Goal: Task Accomplishment & Management: Use online tool/utility

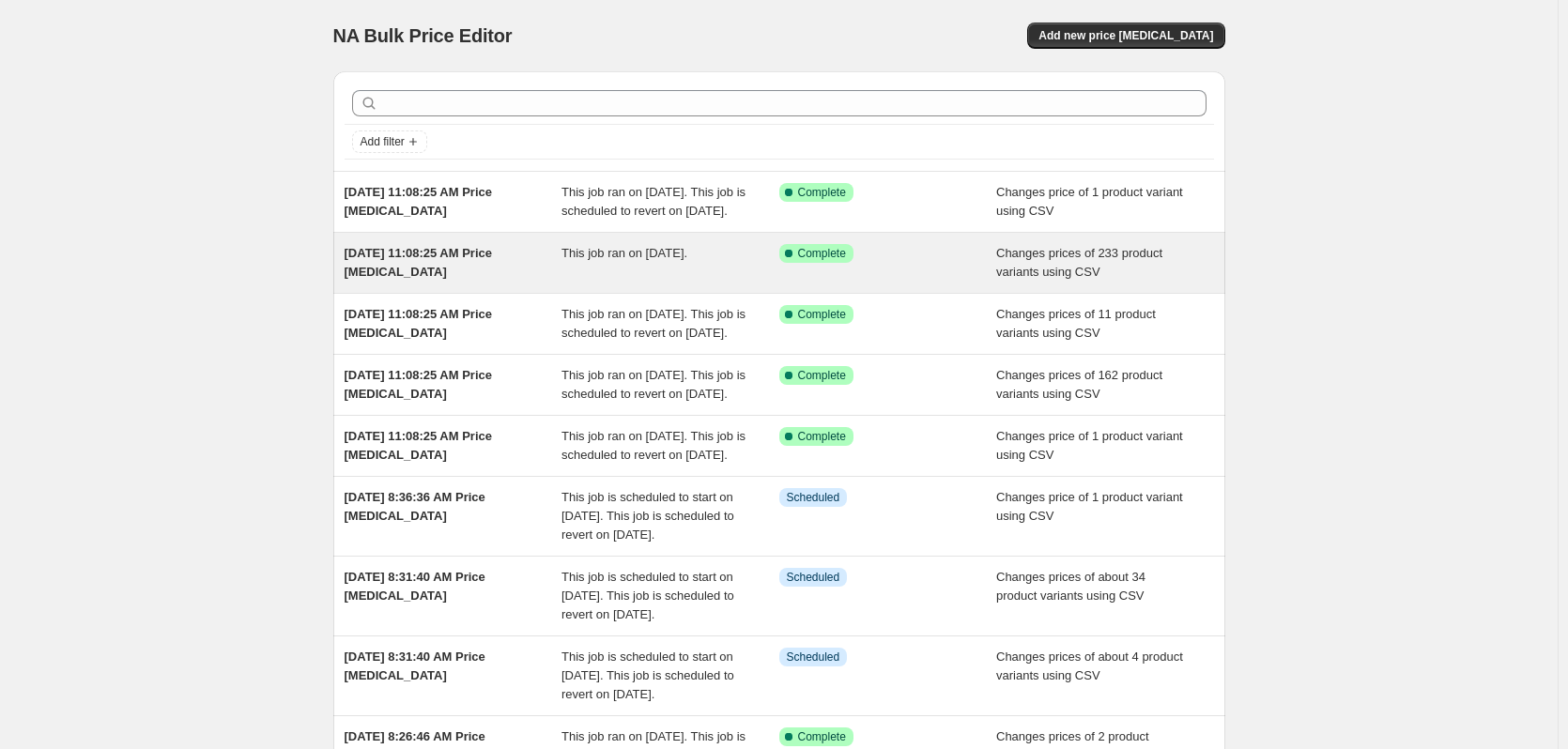
click at [611, 260] on span "This job ran on [DATE]." at bounding box center [623, 252] width 126 height 14
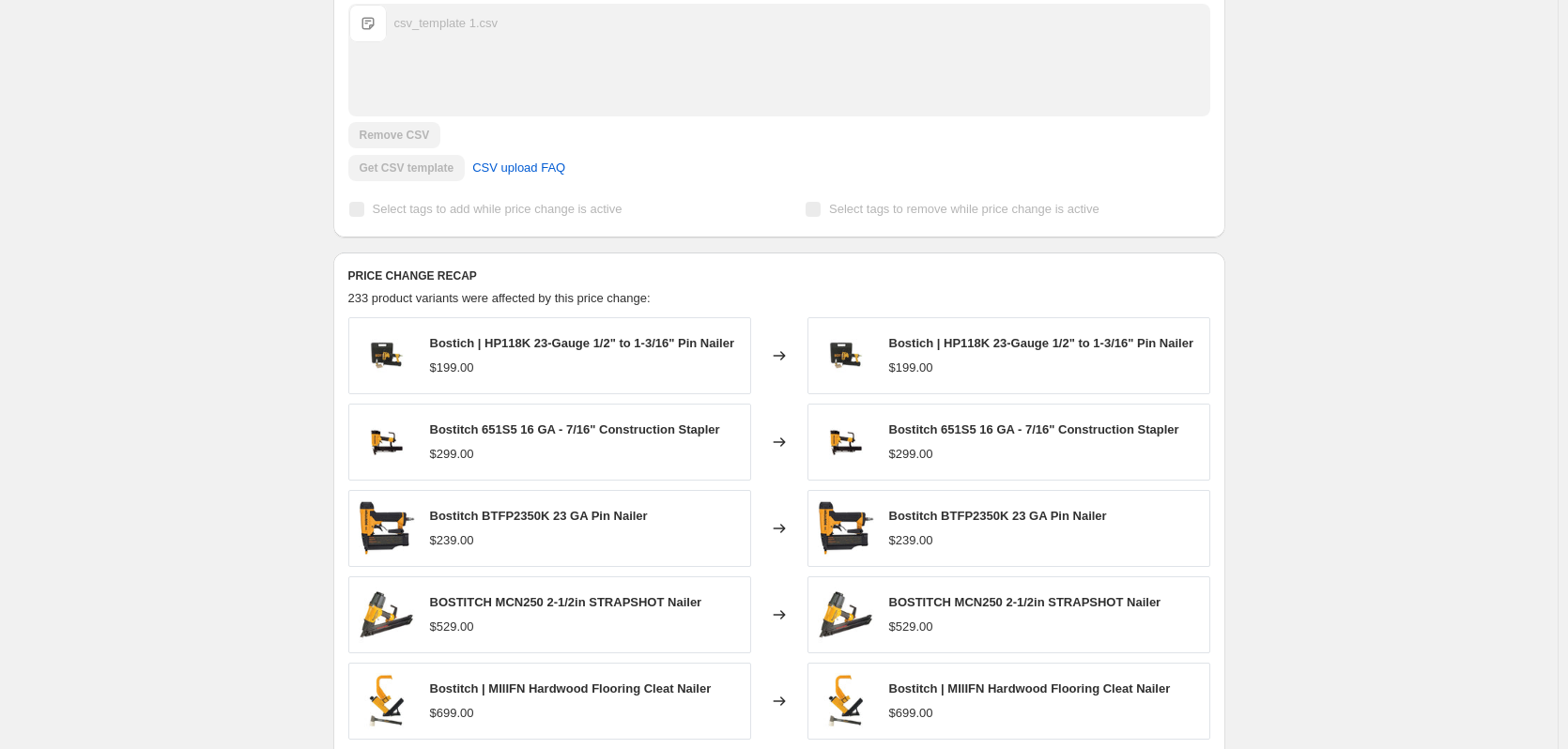
scroll to position [751, 0]
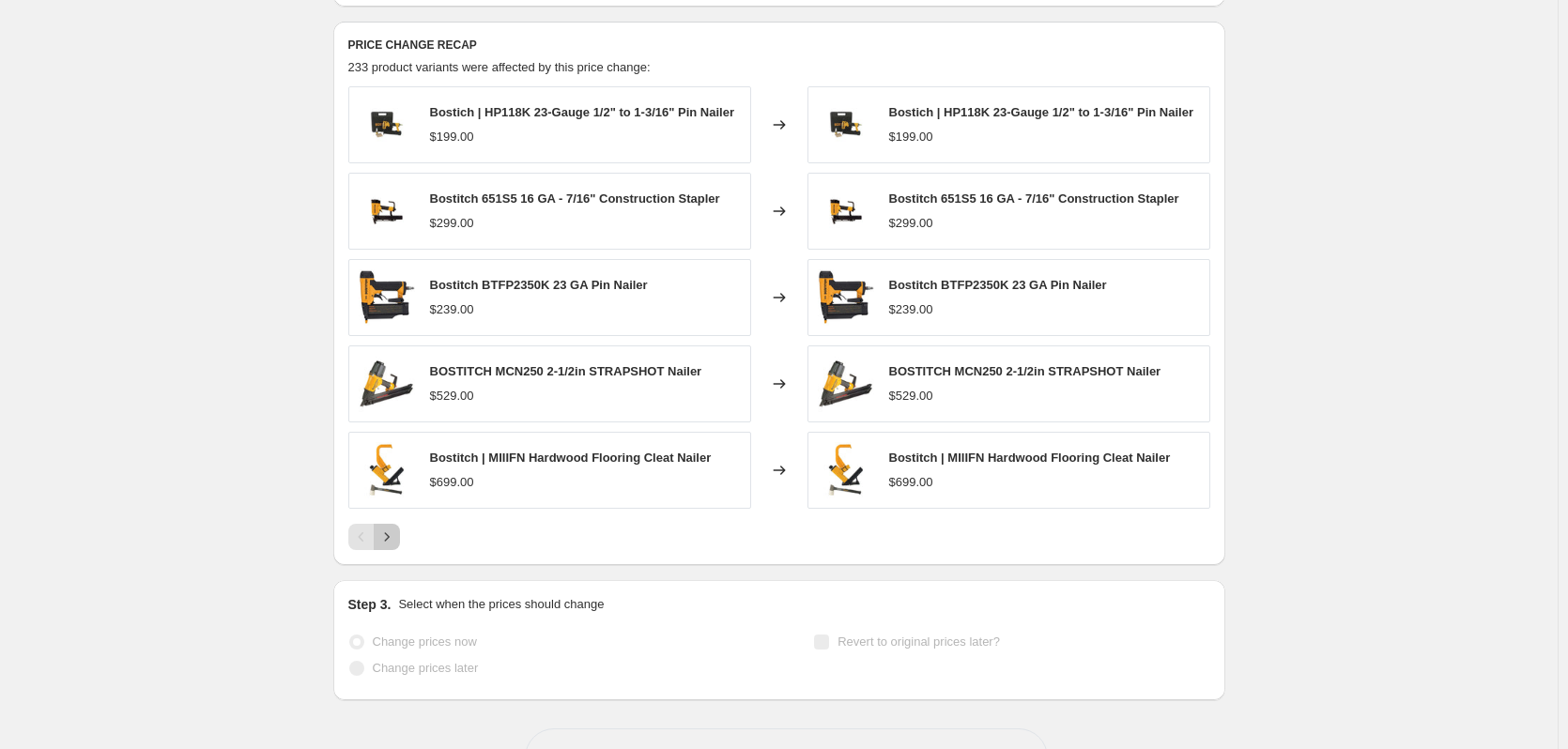
click at [394, 526] on button "Next" at bounding box center [387, 537] width 26 height 26
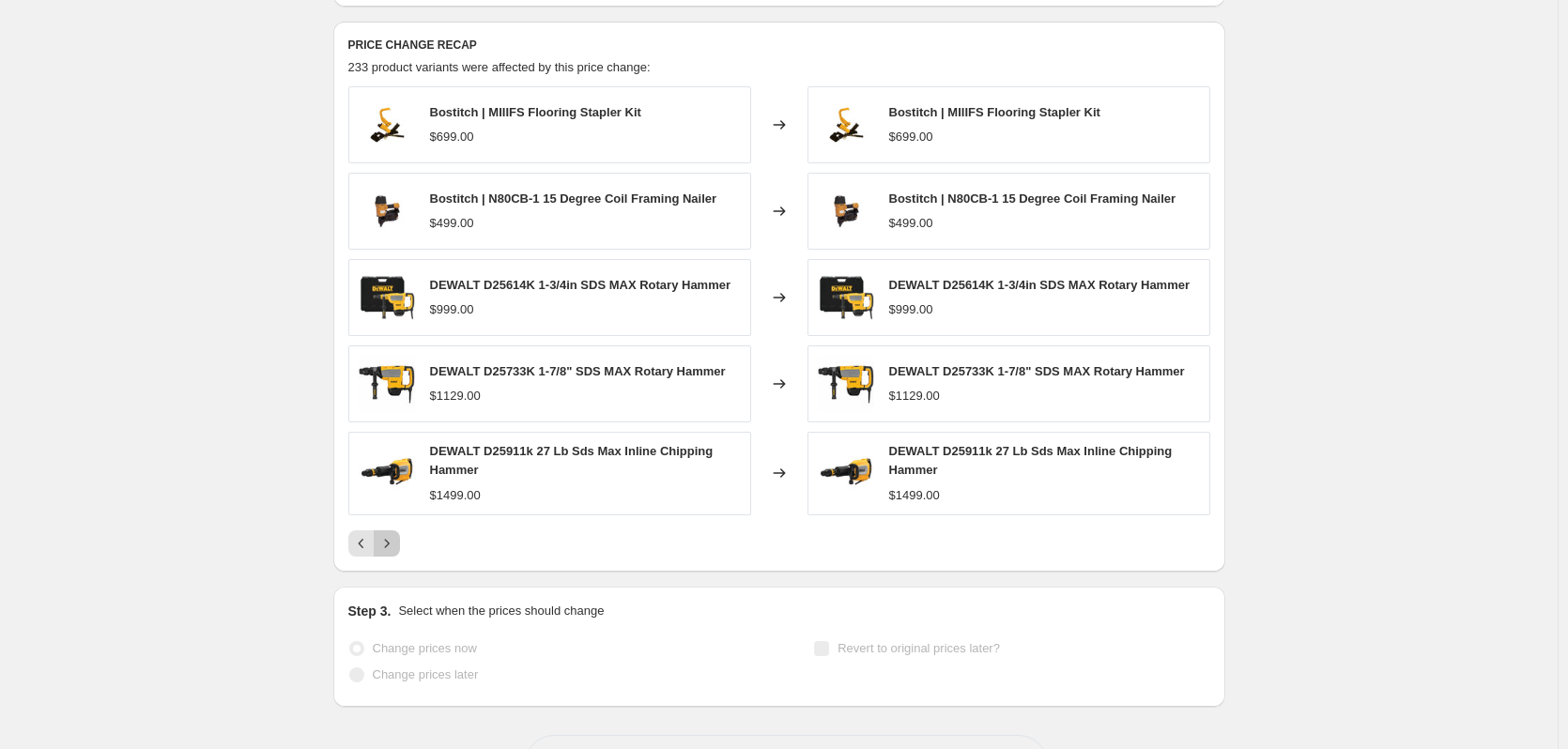
click at [394, 539] on icon "Next" at bounding box center [387, 544] width 19 height 19
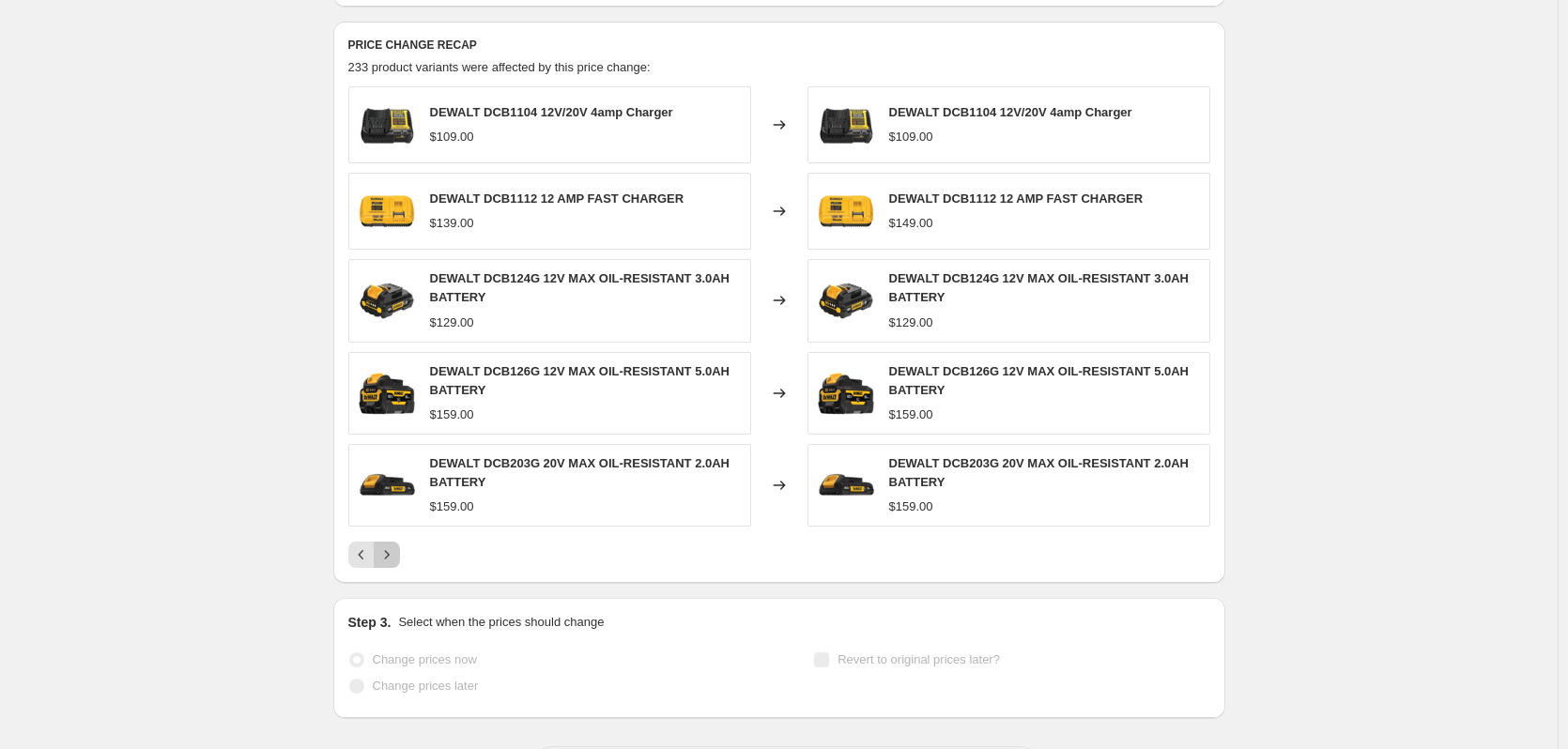
click at [392, 550] on icon "Next" at bounding box center [387, 555] width 19 height 19
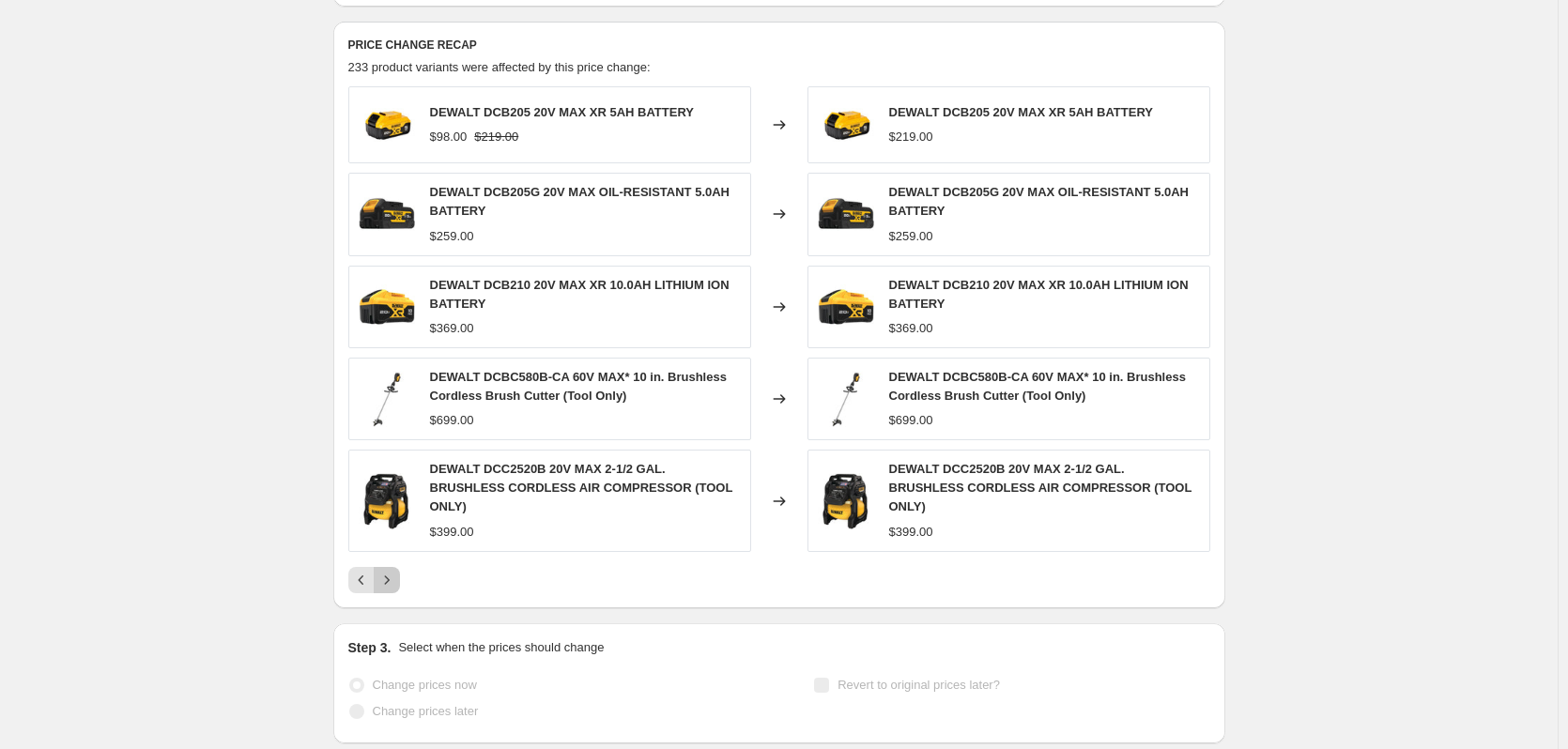
click at [392, 567] on button "Next" at bounding box center [387, 580] width 26 height 26
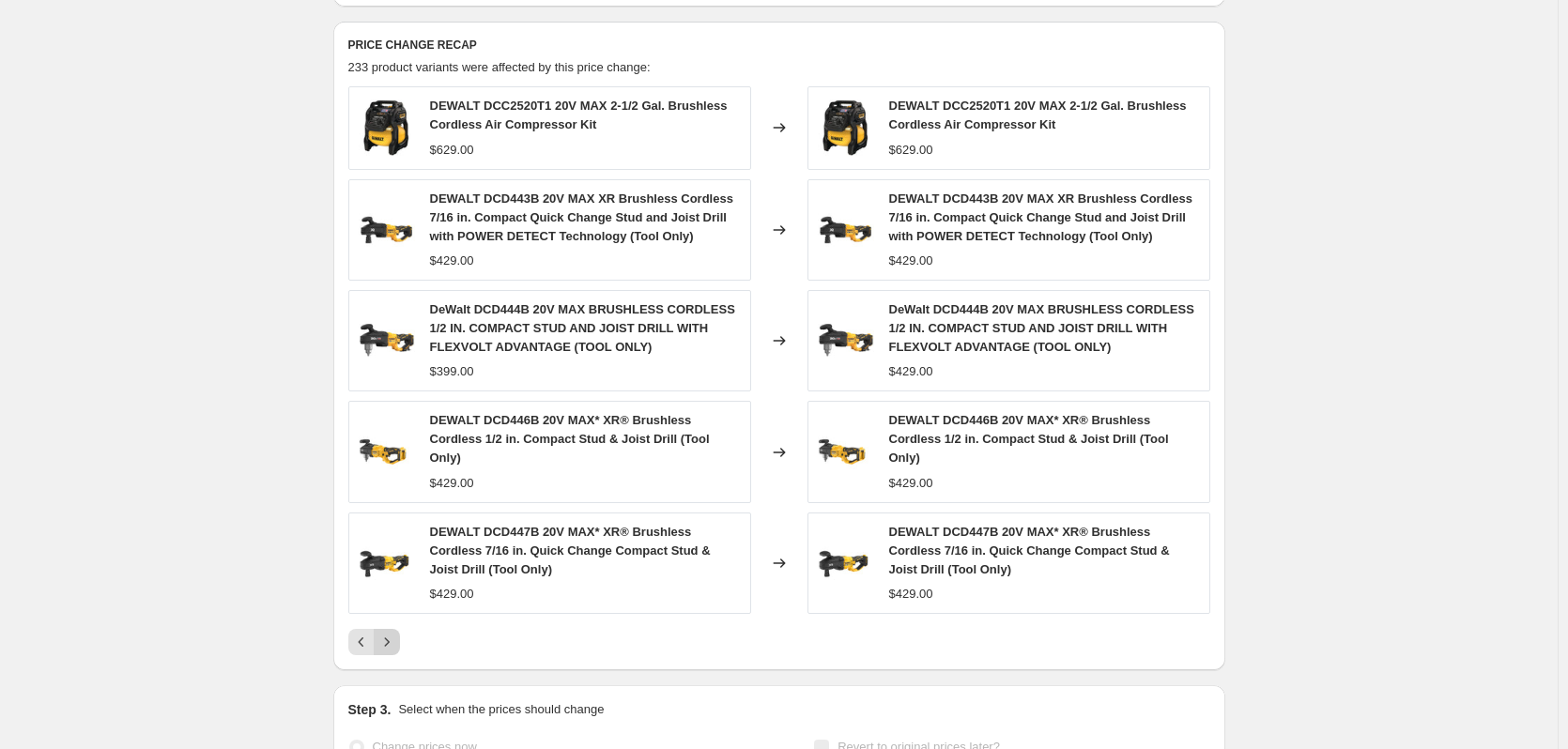
click at [392, 550] on img at bounding box center [387, 564] width 57 height 57
click at [389, 638] on icon "Next" at bounding box center [386, 641] width 5 height 9
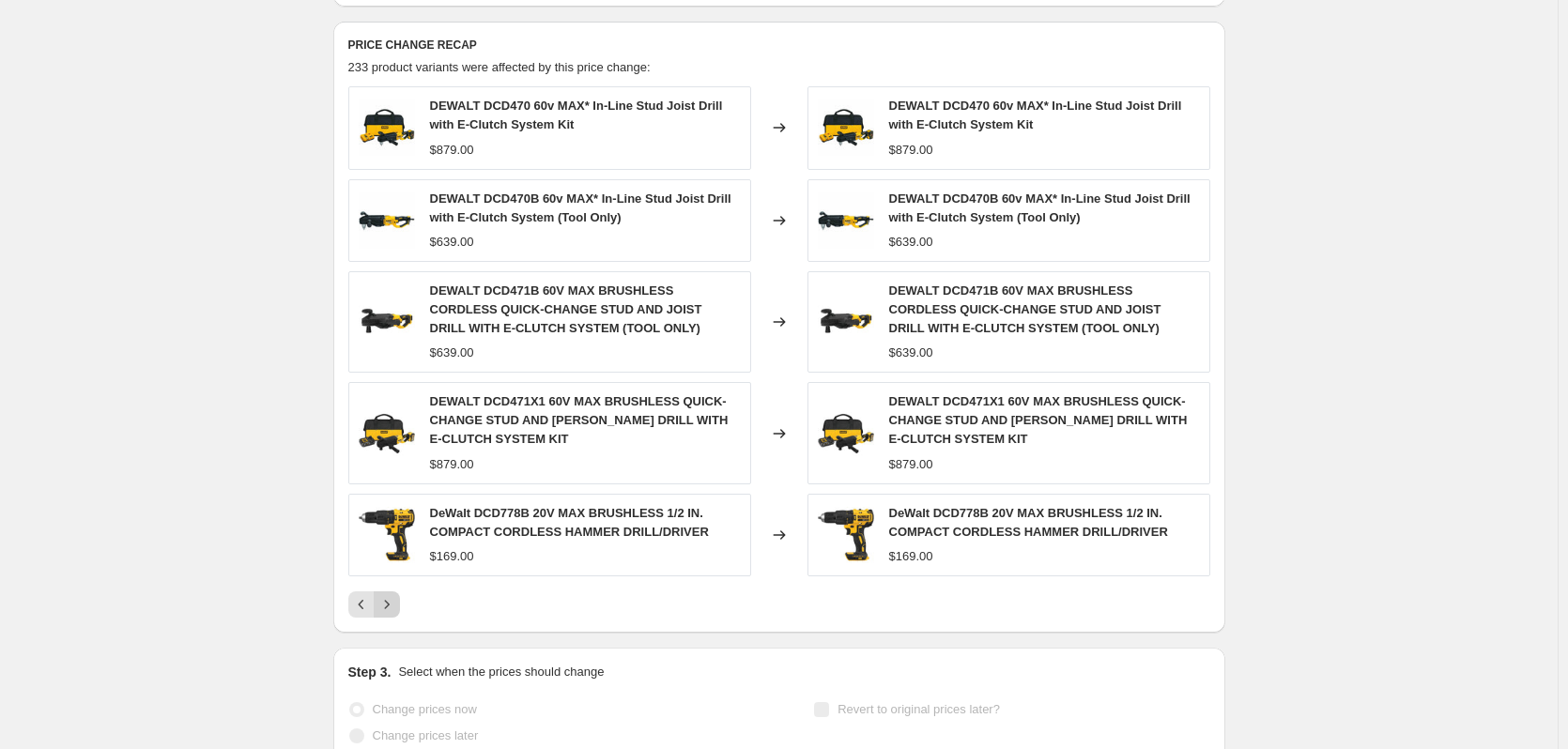
click at [396, 604] on icon "Next" at bounding box center [387, 604] width 19 height 19
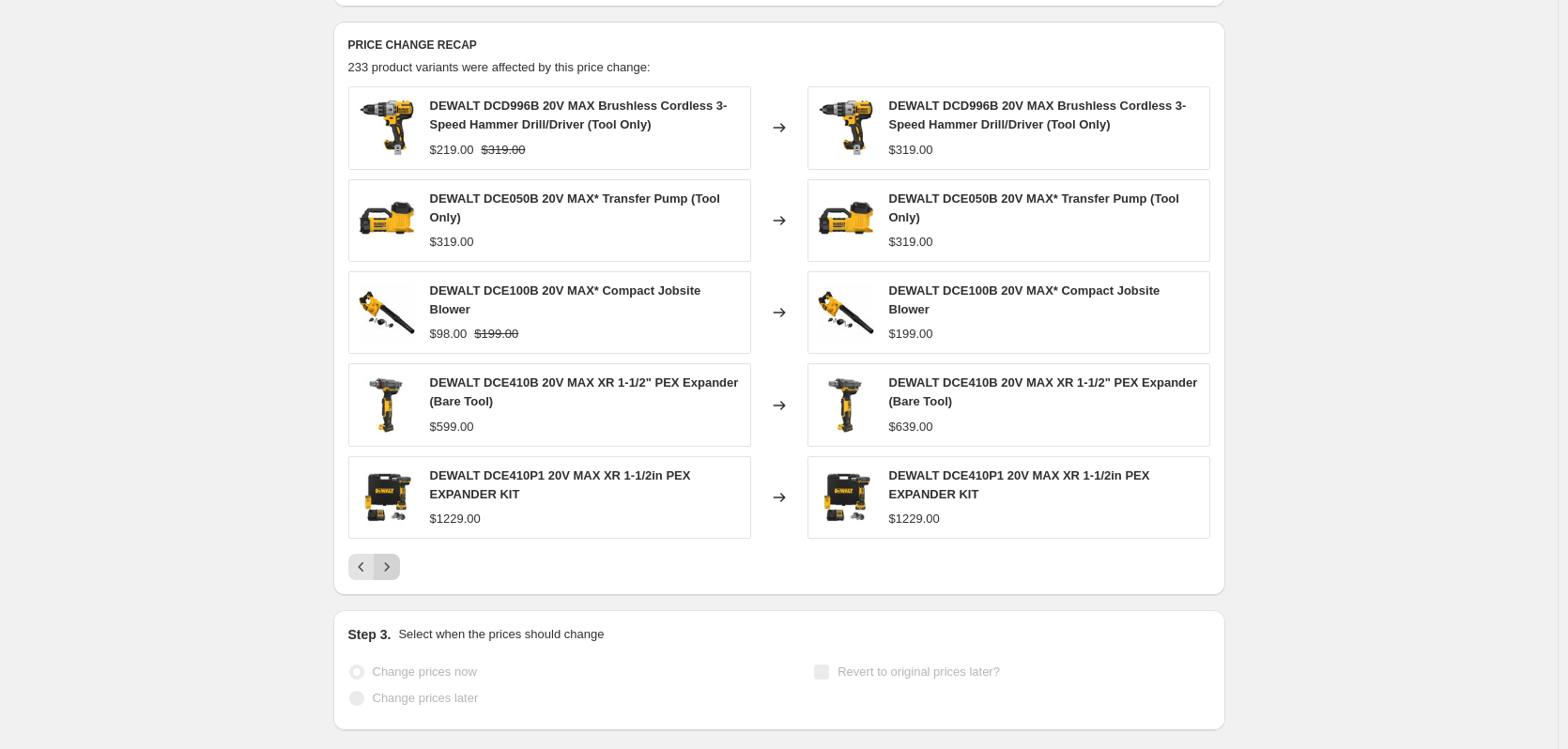
click at [396, 610] on div "Step 3. Select when the prices should change Change prices now Change prices la…" at bounding box center [779, 670] width 892 height 120
click at [396, 570] on icon "Next" at bounding box center [387, 567] width 19 height 19
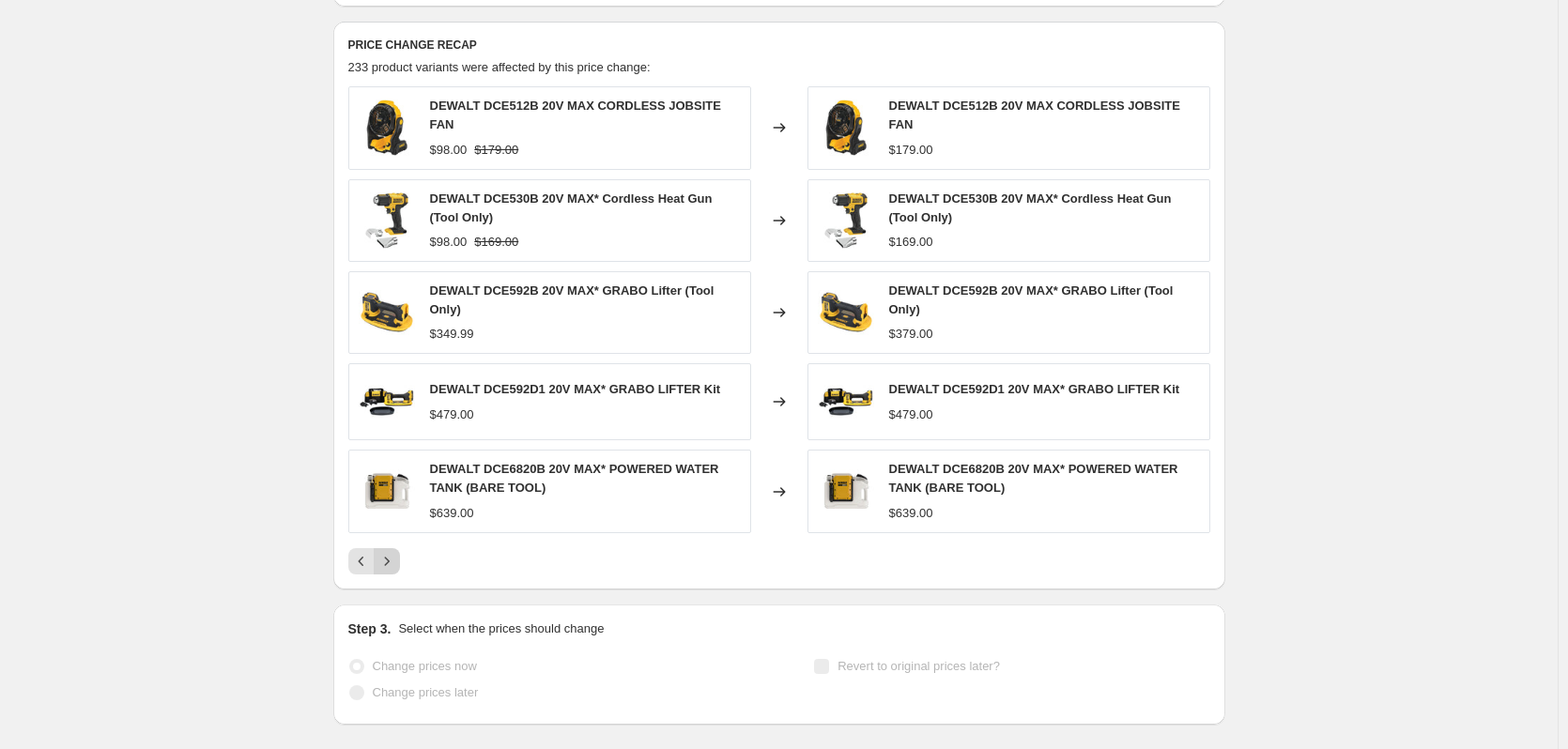
click at [396, 556] on icon "Next" at bounding box center [387, 562] width 19 height 19
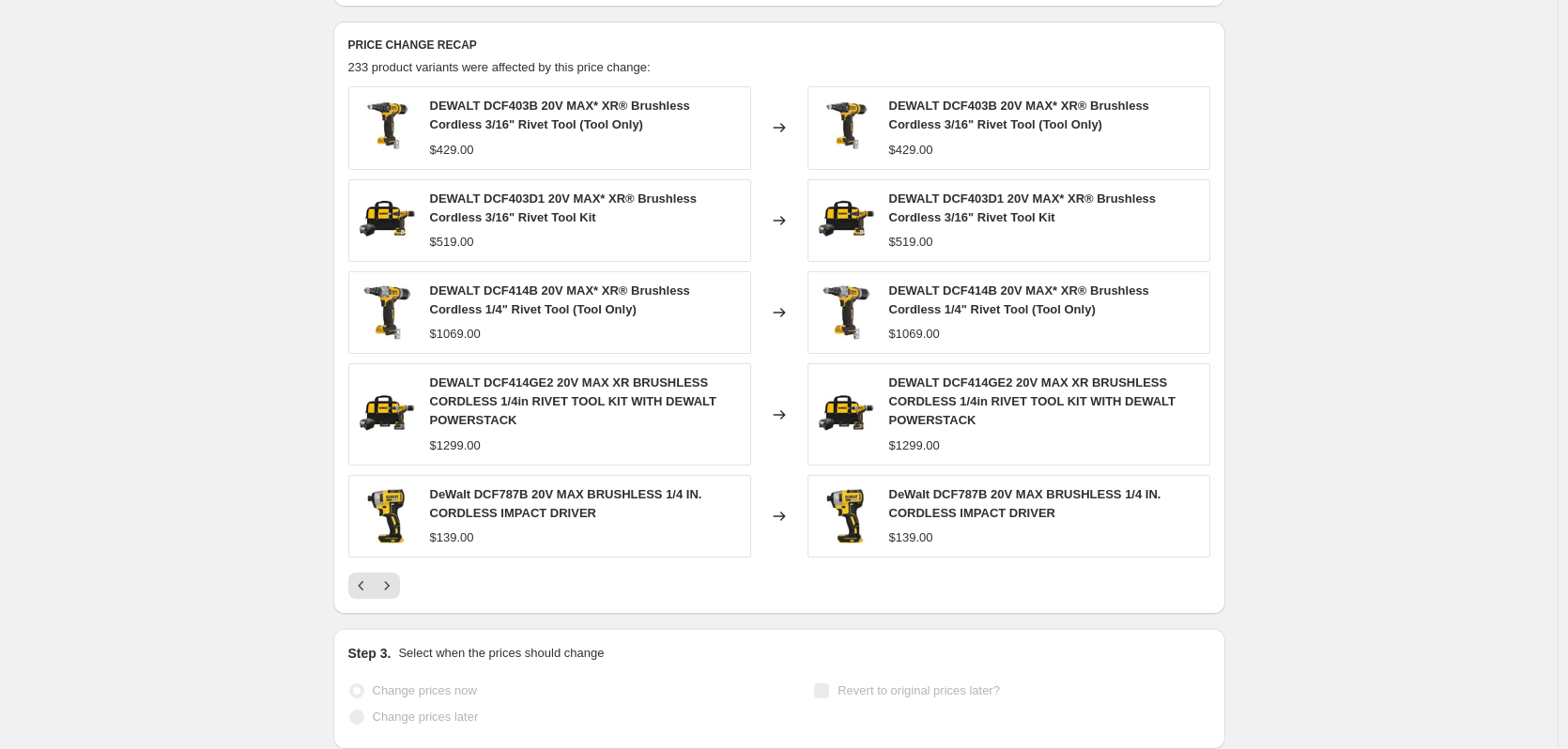
click at [396, 555] on div "DeWalt DCF787B 20V MAX BRUSHLESS 1/4 IN. CORDLESS IMPACT DRIVER $139.00" at bounding box center [550, 516] width 402 height 82
click at [389, 585] on icon "Next" at bounding box center [387, 586] width 19 height 19
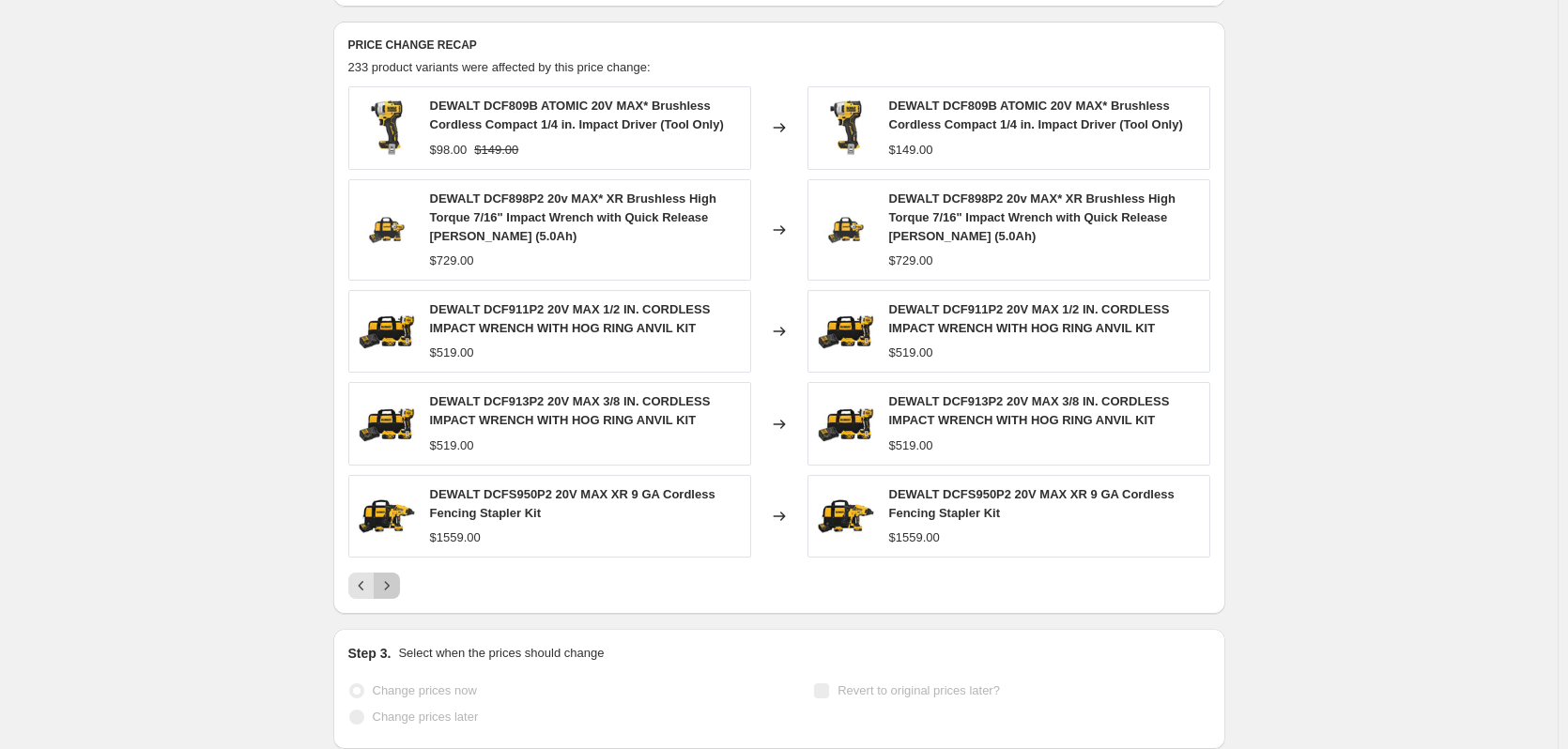
click at [389, 585] on icon "Next" at bounding box center [387, 586] width 19 height 19
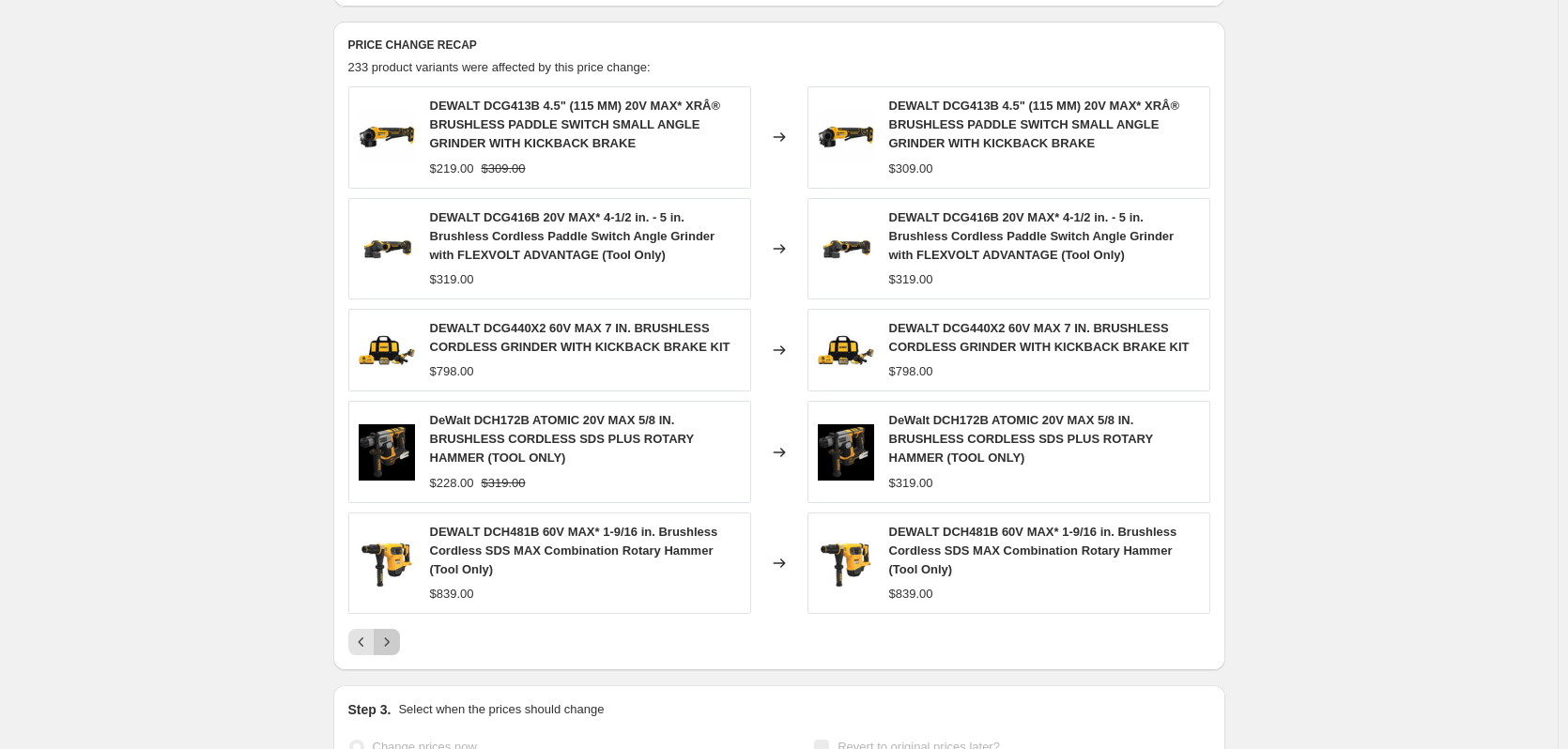
click at [395, 638] on icon "Next" at bounding box center [387, 642] width 19 height 19
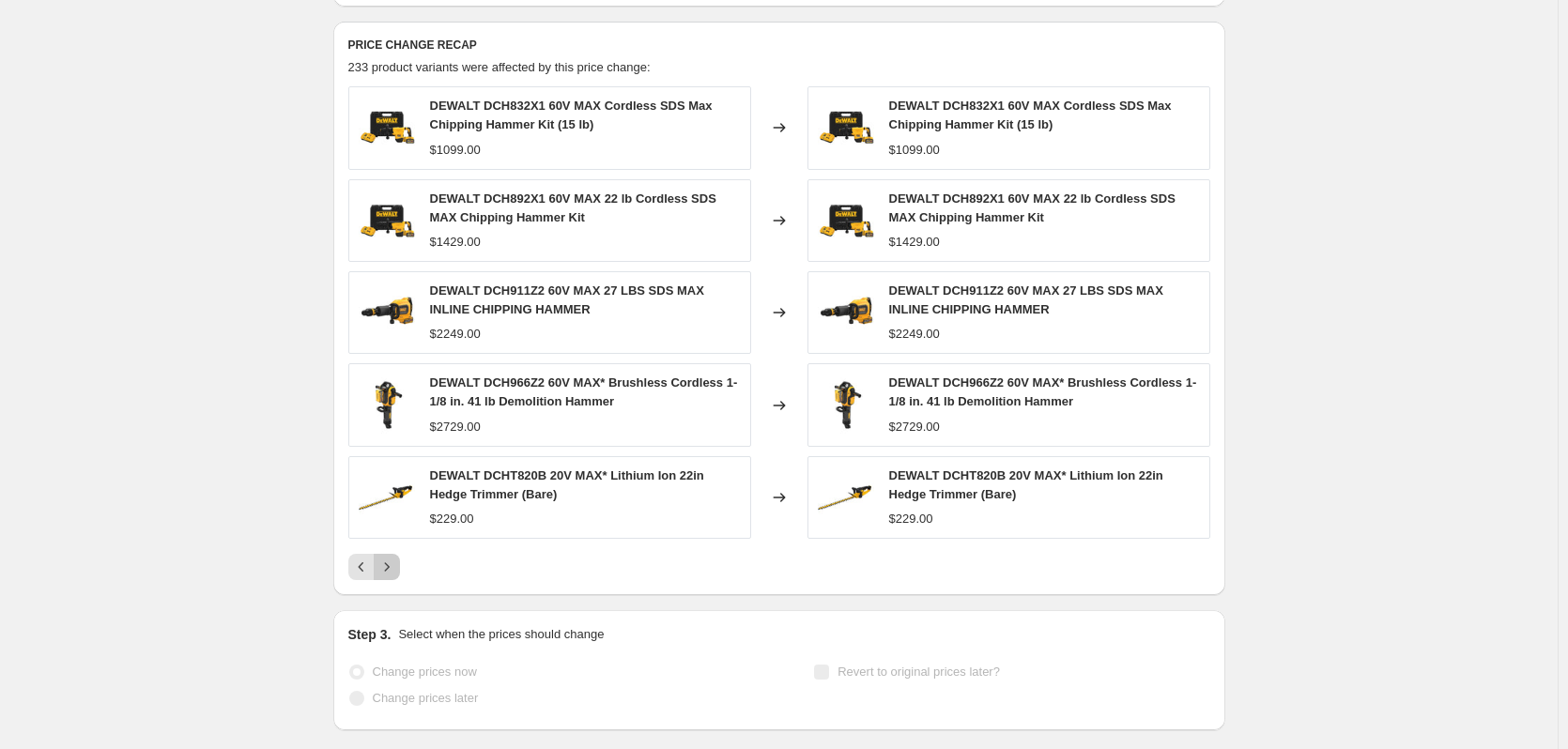
click at [396, 562] on icon "Next" at bounding box center [387, 567] width 19 height 19
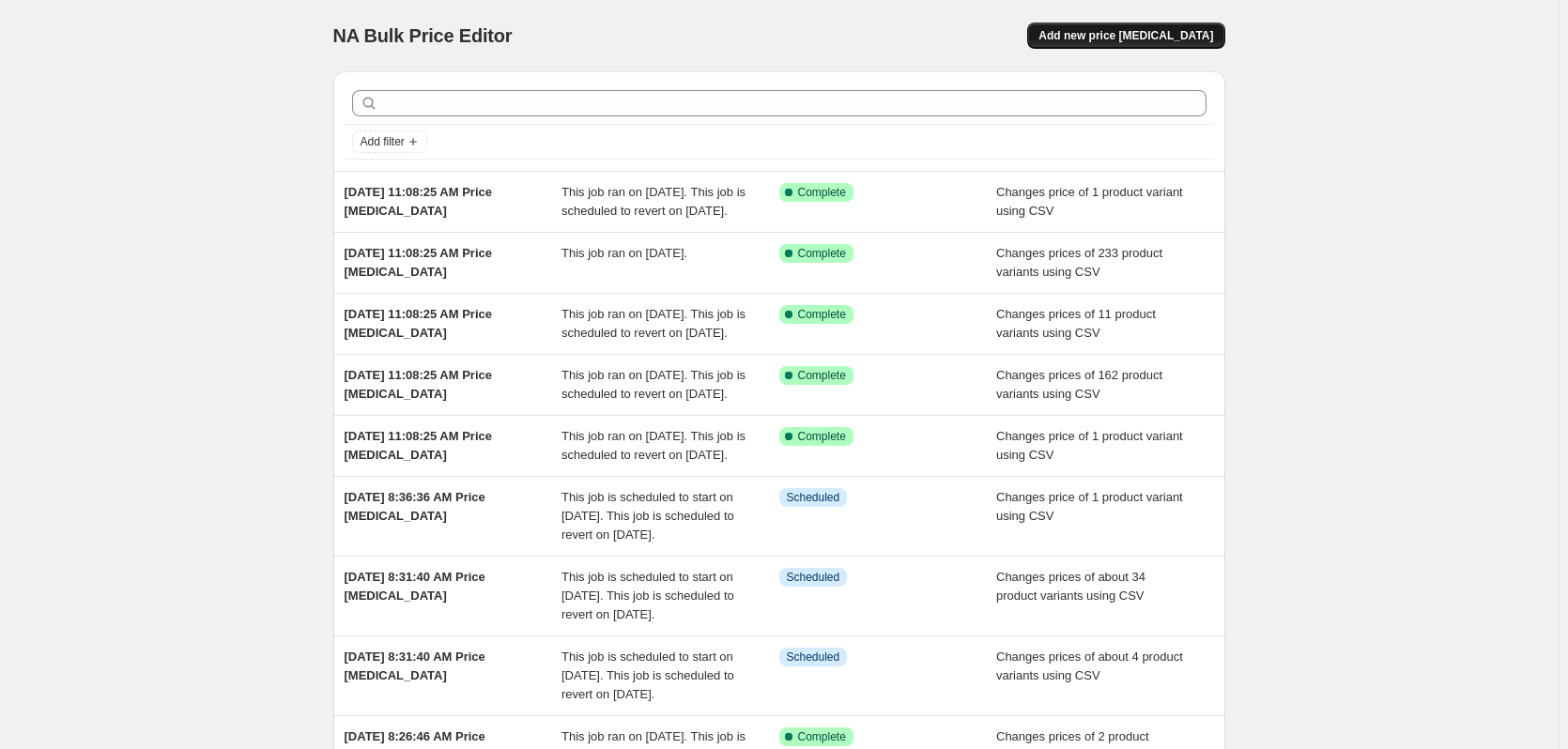
click at [1173, 34] on span "Add new price [MEDICAL_DATA]" at bounding box center [1125, 36] width 175 height 15
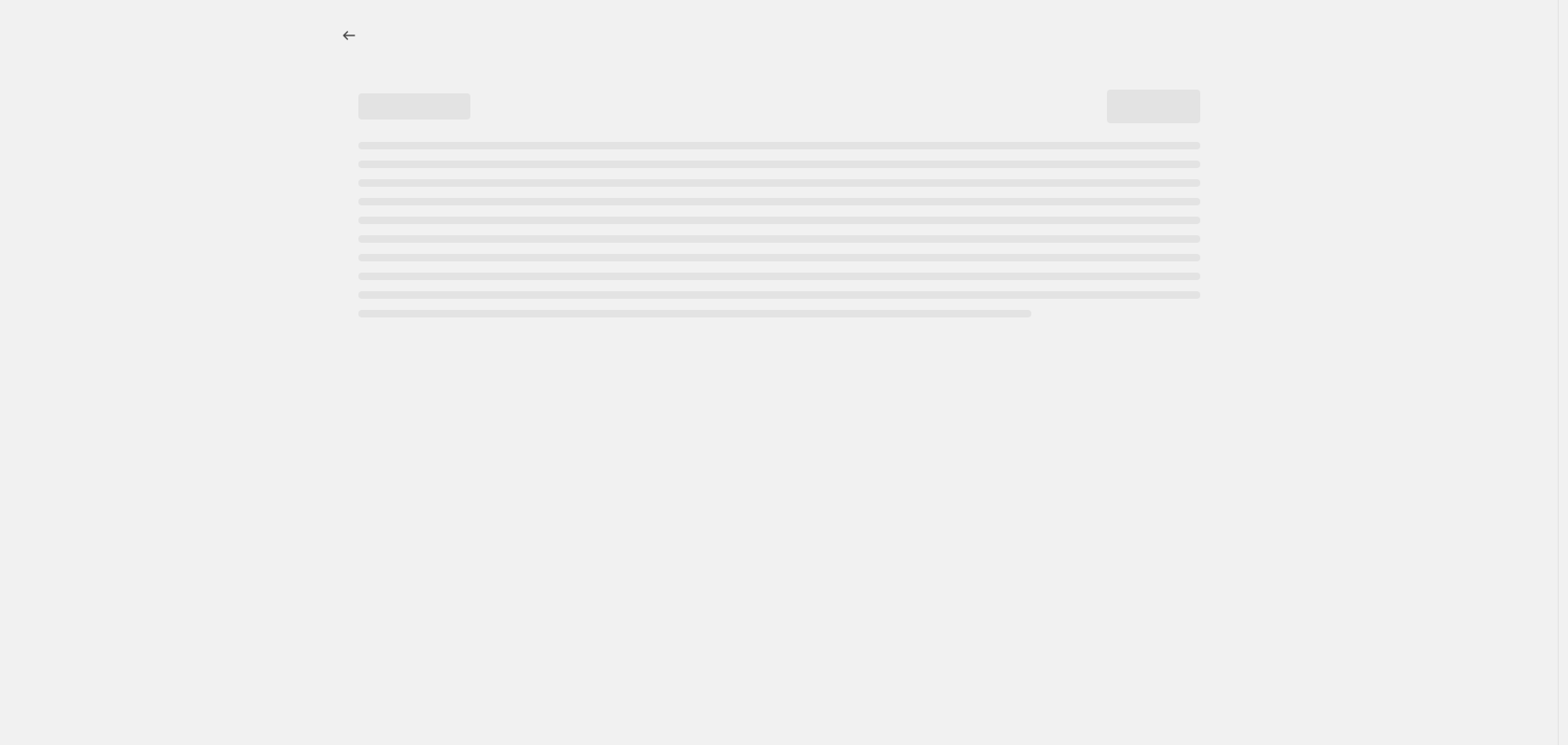
select select "percentage"
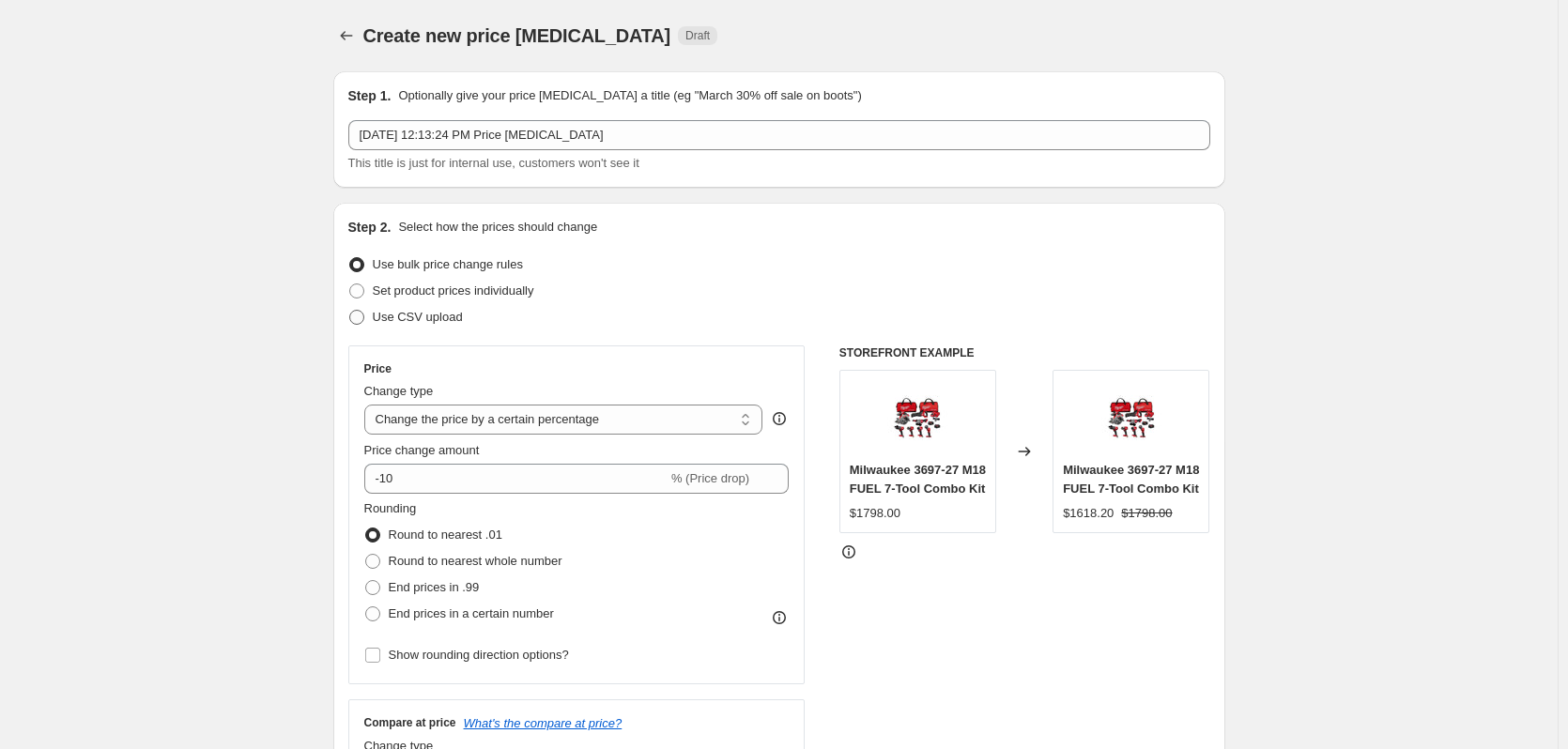
click at [429, 311] on span "Use CSV upload" at bounding box center [418, 316] width 90 height 14
click at [350, 311] on input "Use CSV upload" at bounding box center [349, 310] width 1 height 1
radio input "true"
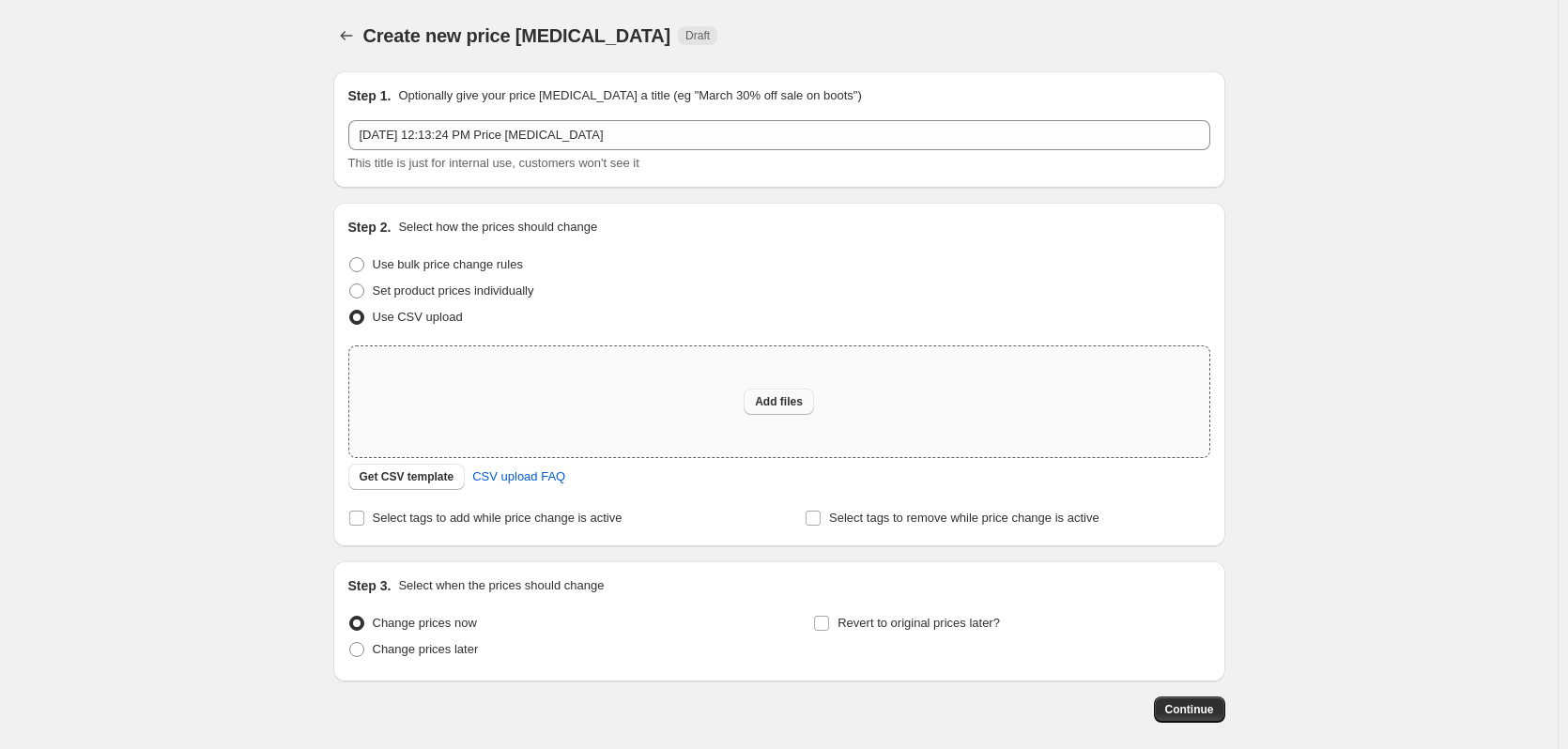
click at [786, 400] on span "Add files" at bounding box center [778, 402] width 48 height 15
type input "C:\fakepath\csv_template 1.csv"
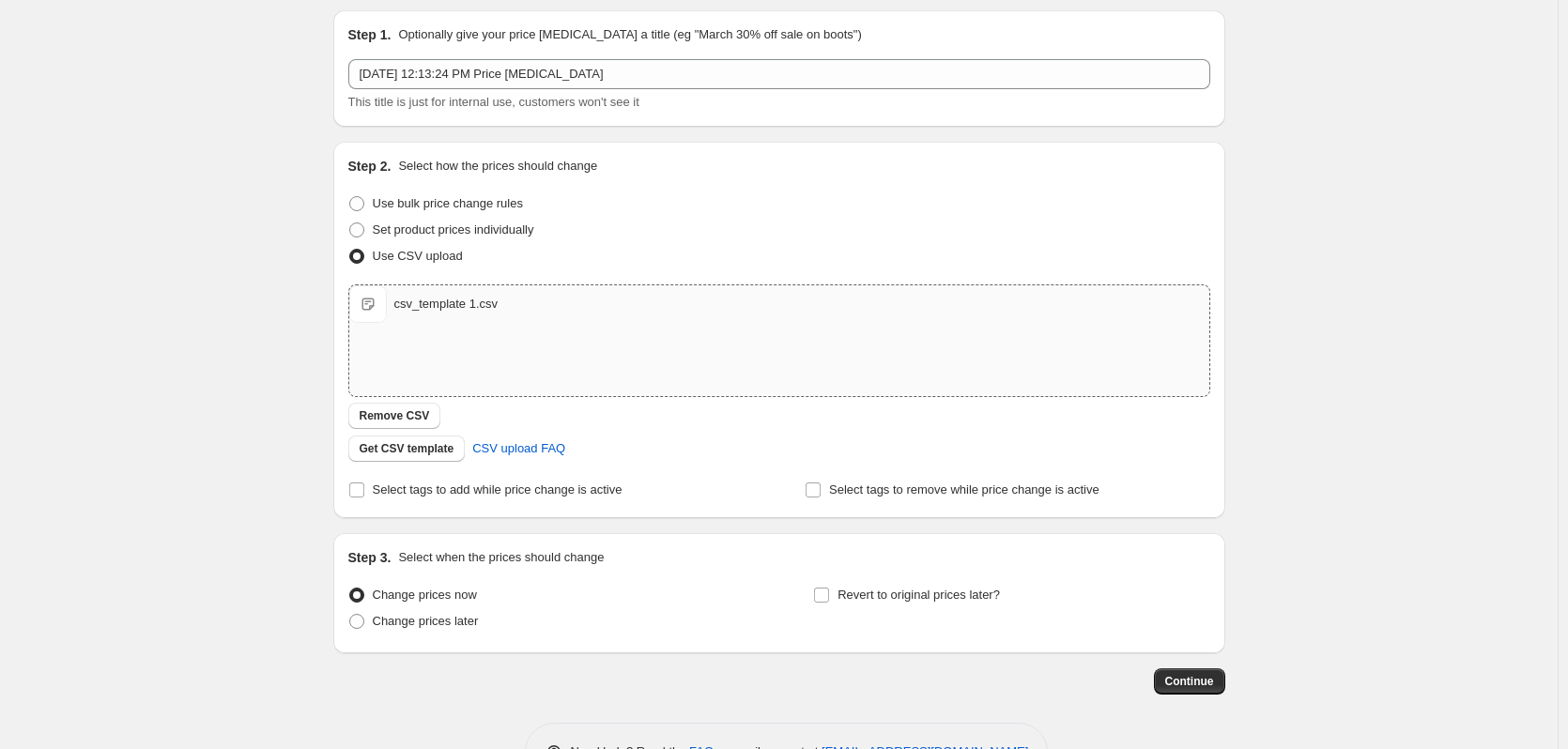
scroll to position [121, 0]
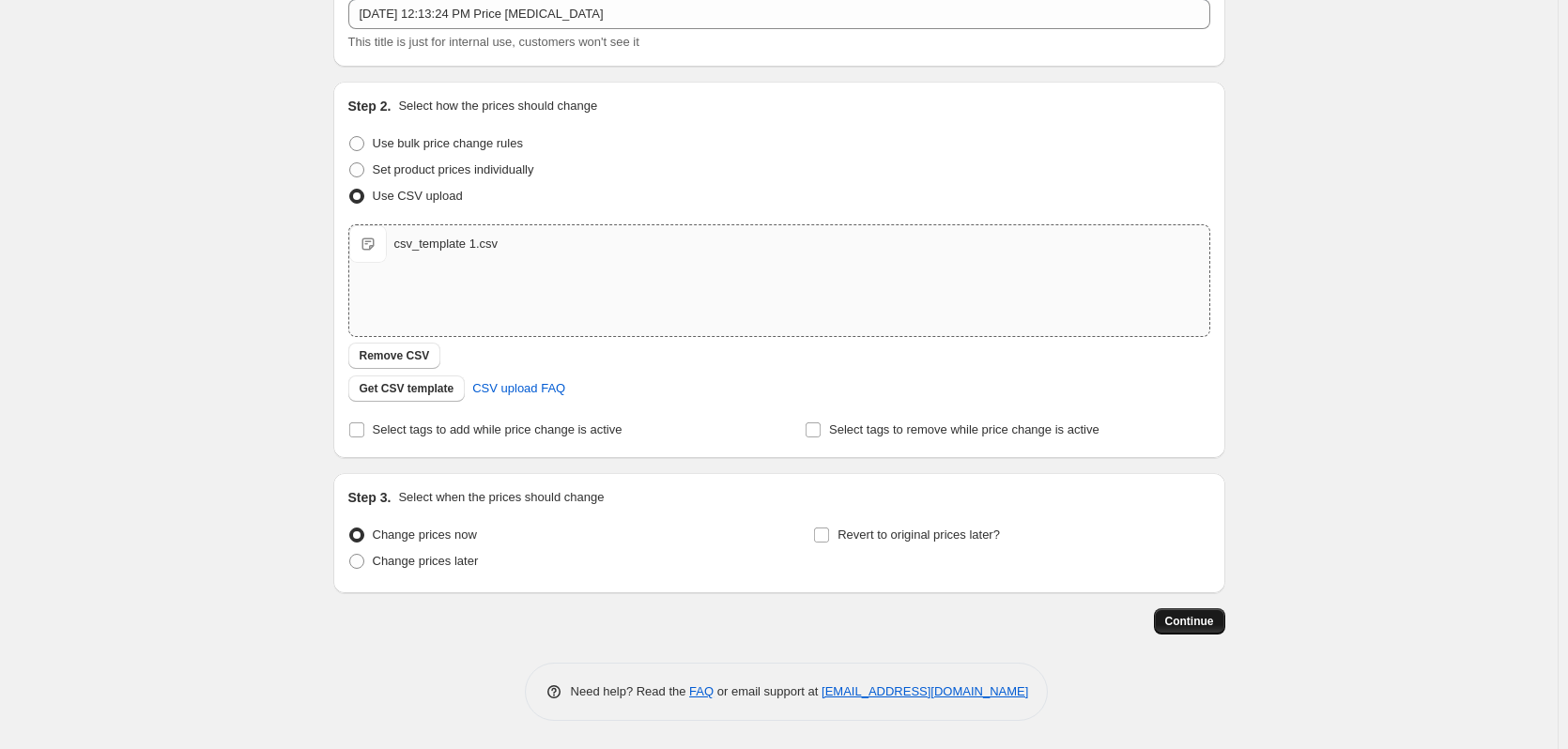
click at [1185, 622] on span "Continue" at bounding box center [1190, 621] width 49 height 15
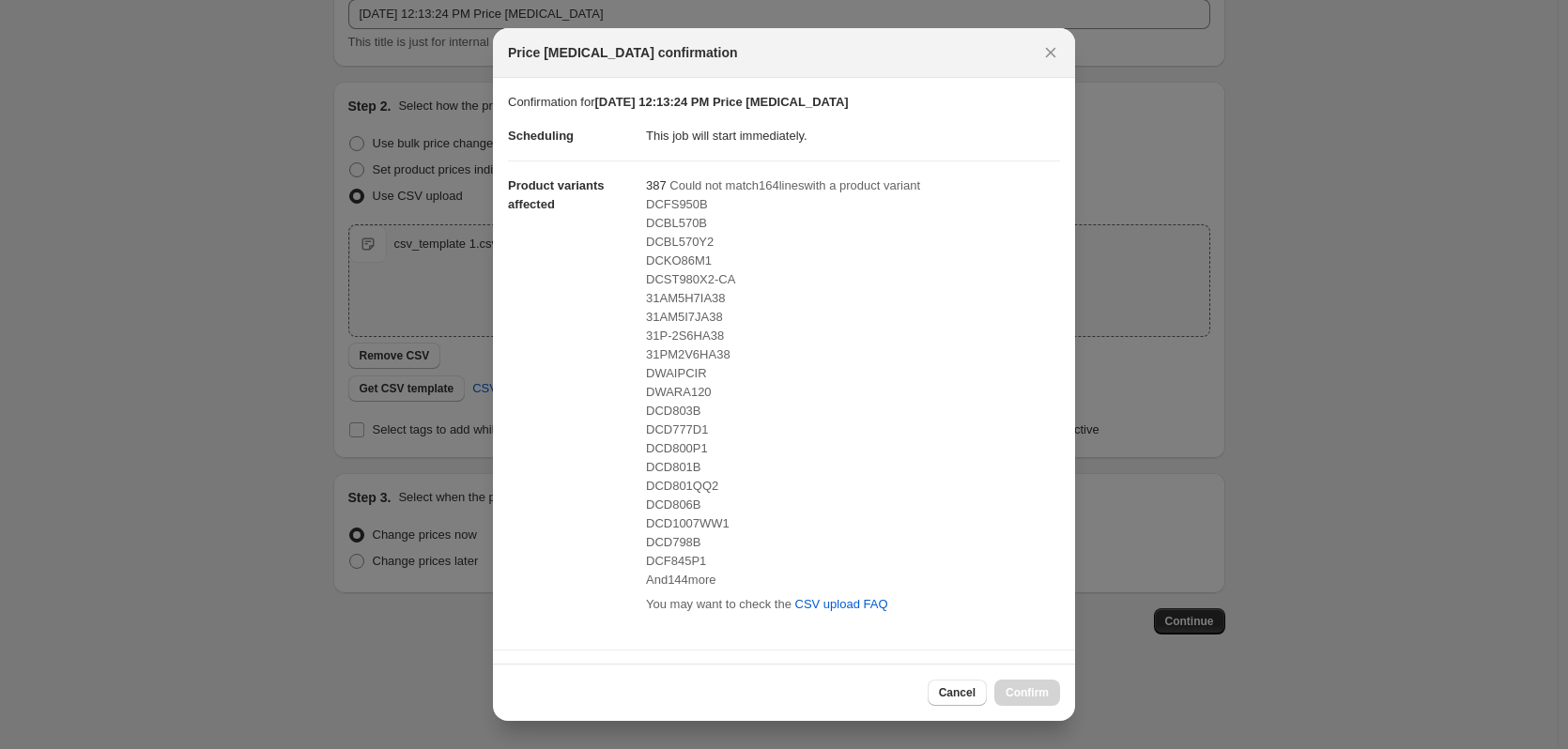
click at [686, 430] on span "DCD777D1" at bounding box center [677, 429] width 62 height 14
click at [686, 429] on span "DCD777D1" at bounding box center [677, 429] width 62 height 14
copy span "DCD777D1"
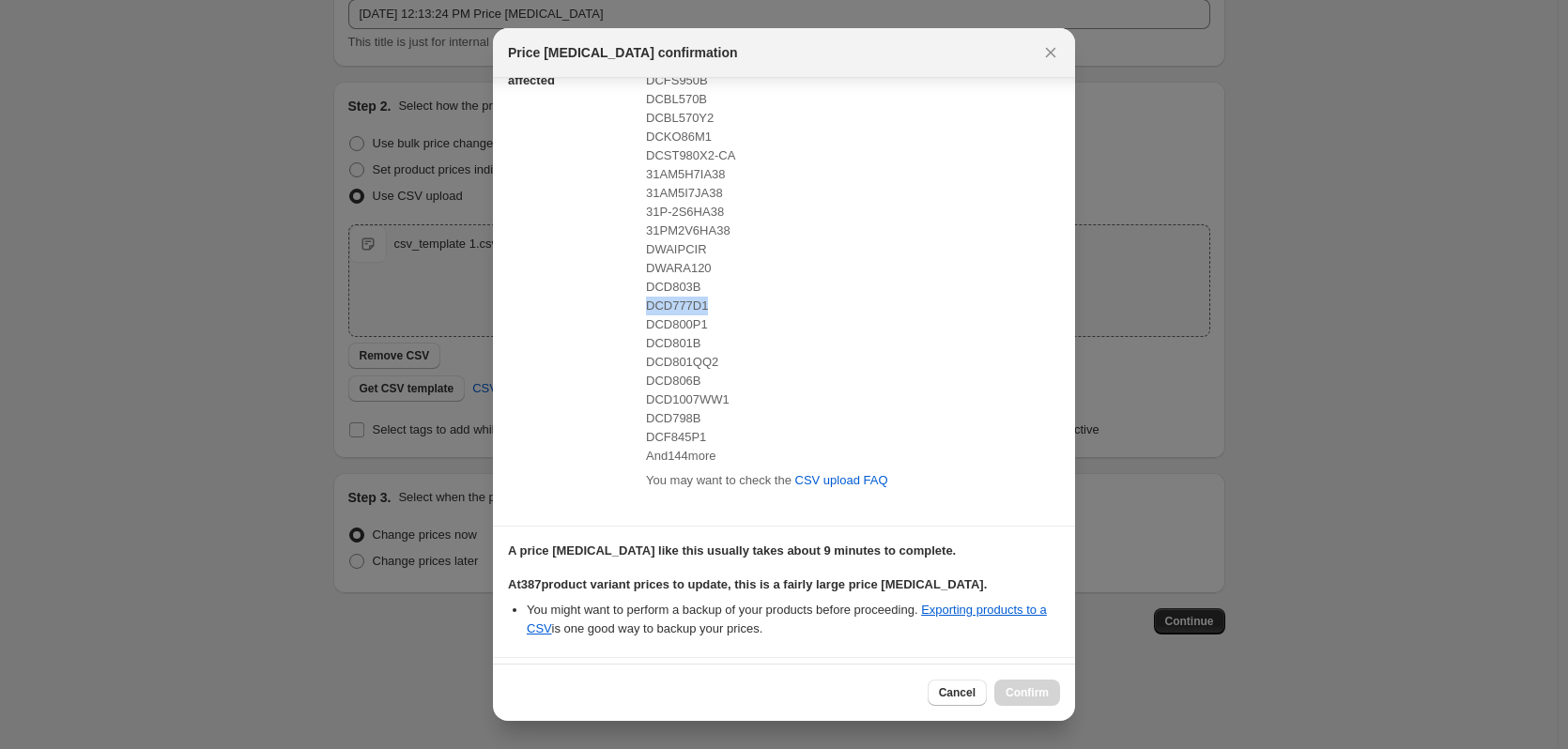
scroll to position [294, 0]
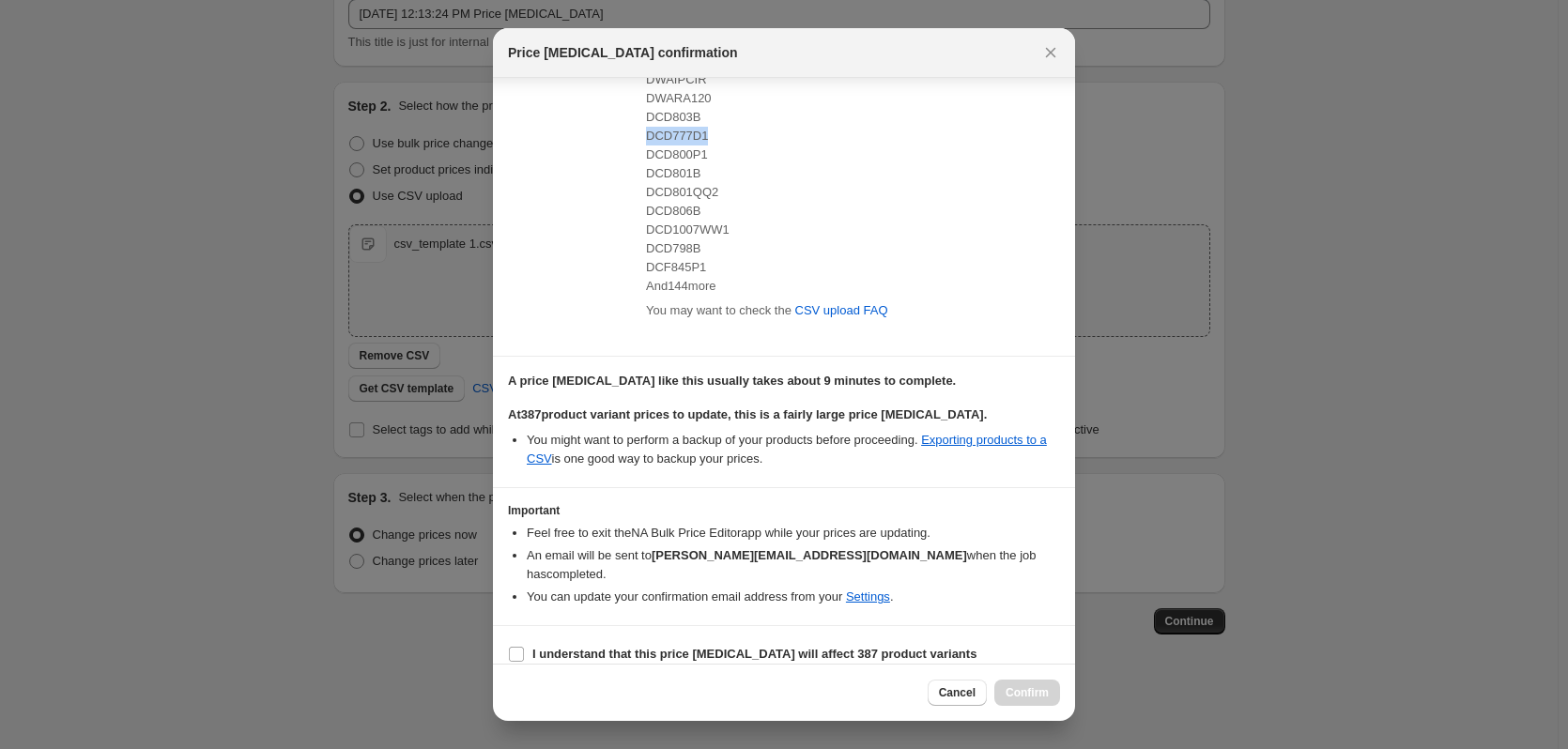
drag, startPoint x: 519, startPoint y: 633, endPoint x: 588, endPoint y: 655, distance: 72.4
click at [519, 647] on input "I understand that this price [MEDICAL_DATA] will affect 387 product variants" at bounding box center [517, 655] width 15 height 15
checkbox input "true"
click at [1031, 696] on span "Confirm" at bounding box center [1028, 693] width 43 height 15
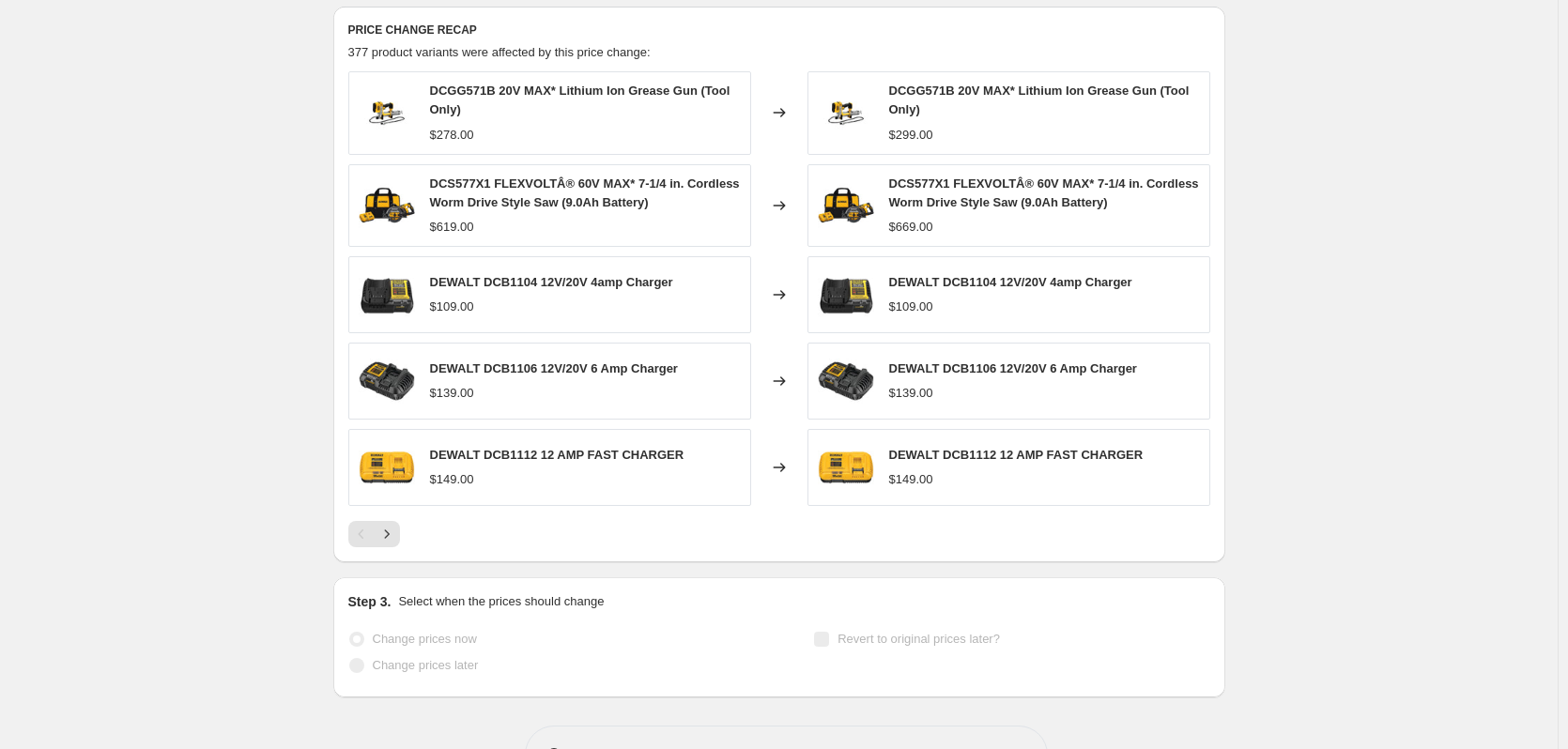
scroll to position [735, 0]
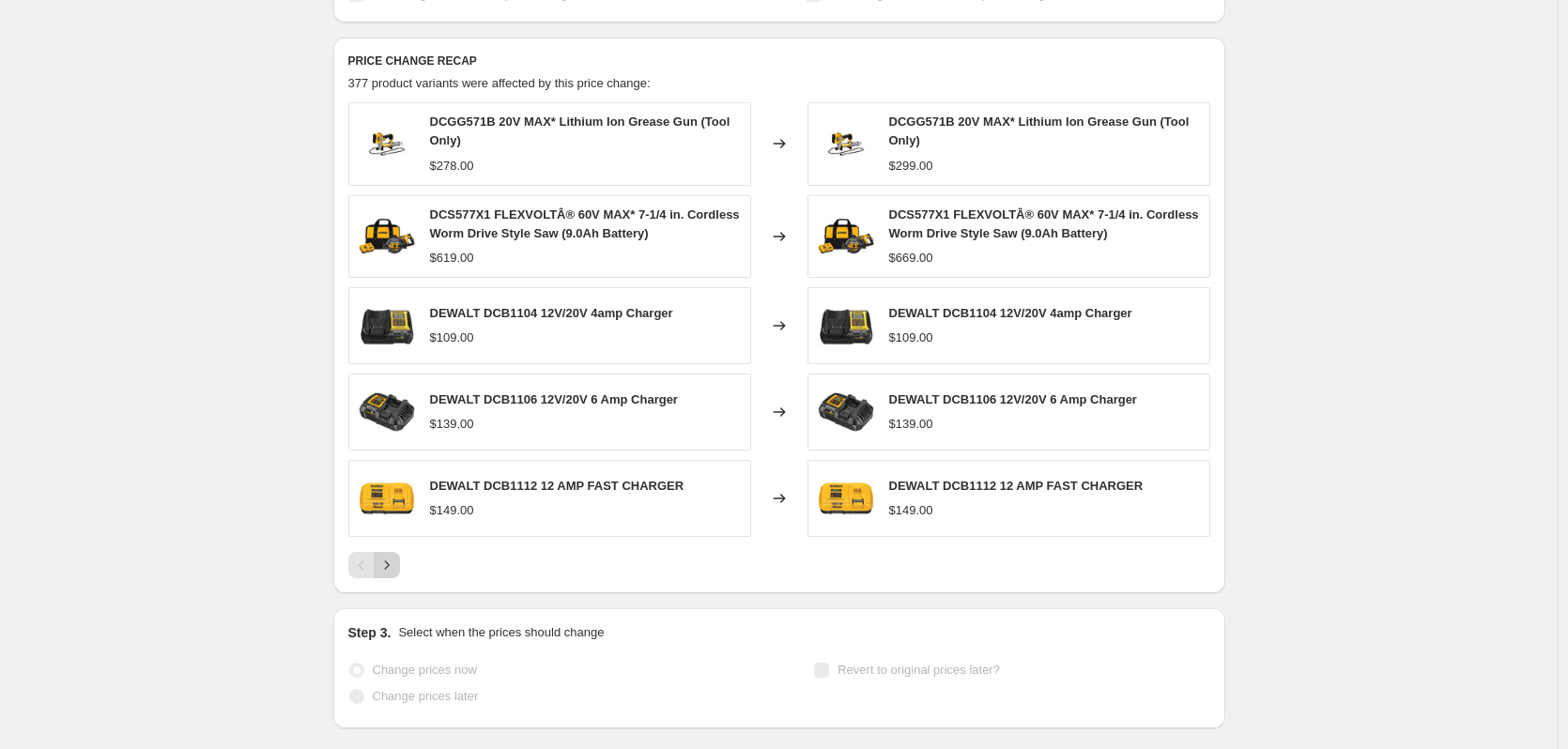
click at [387, 567] on icon "Next" at bounding box center [387, 565] width 19 height 19
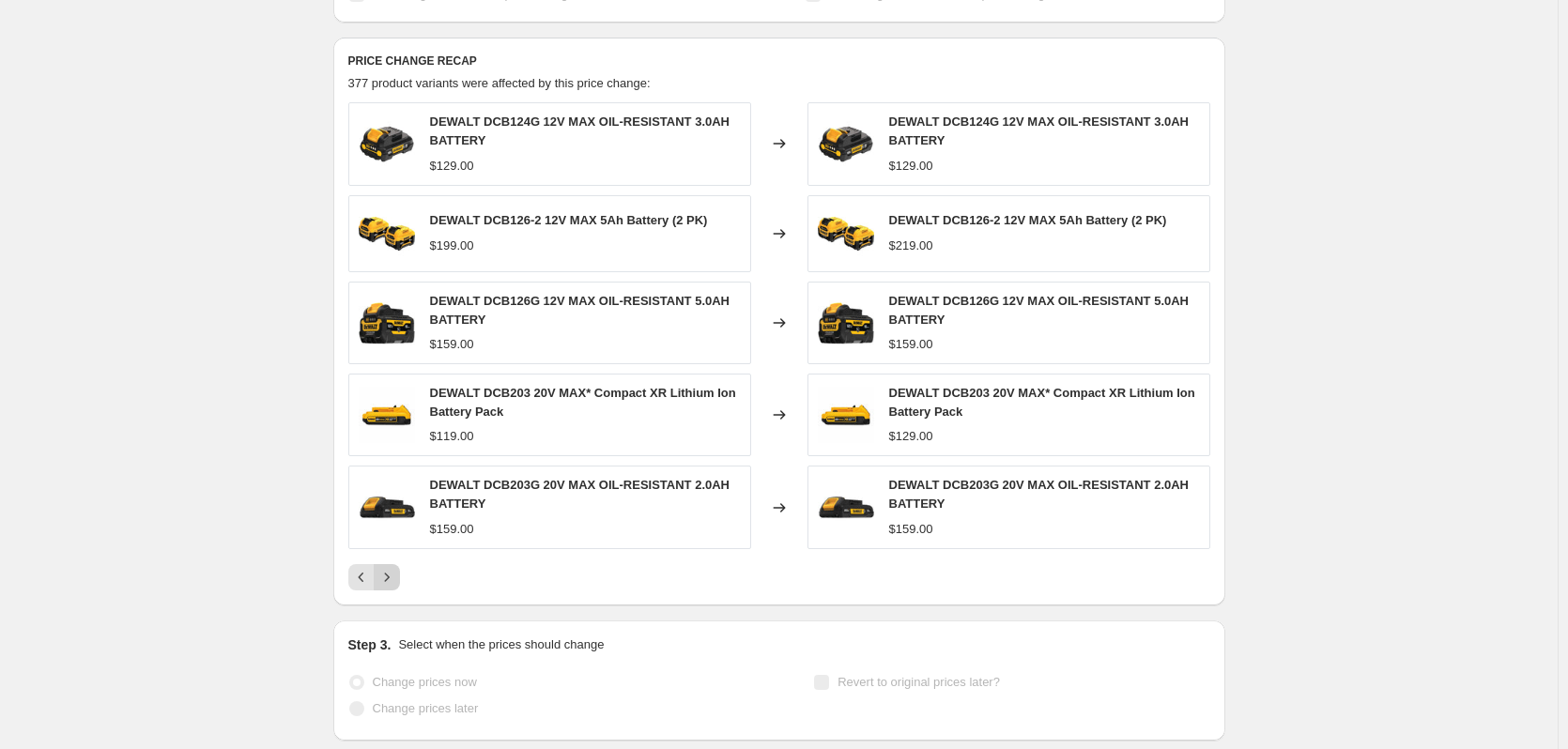
click at [387, 567] on button "Next" at bounding box center [387, 577] width 26 height 26
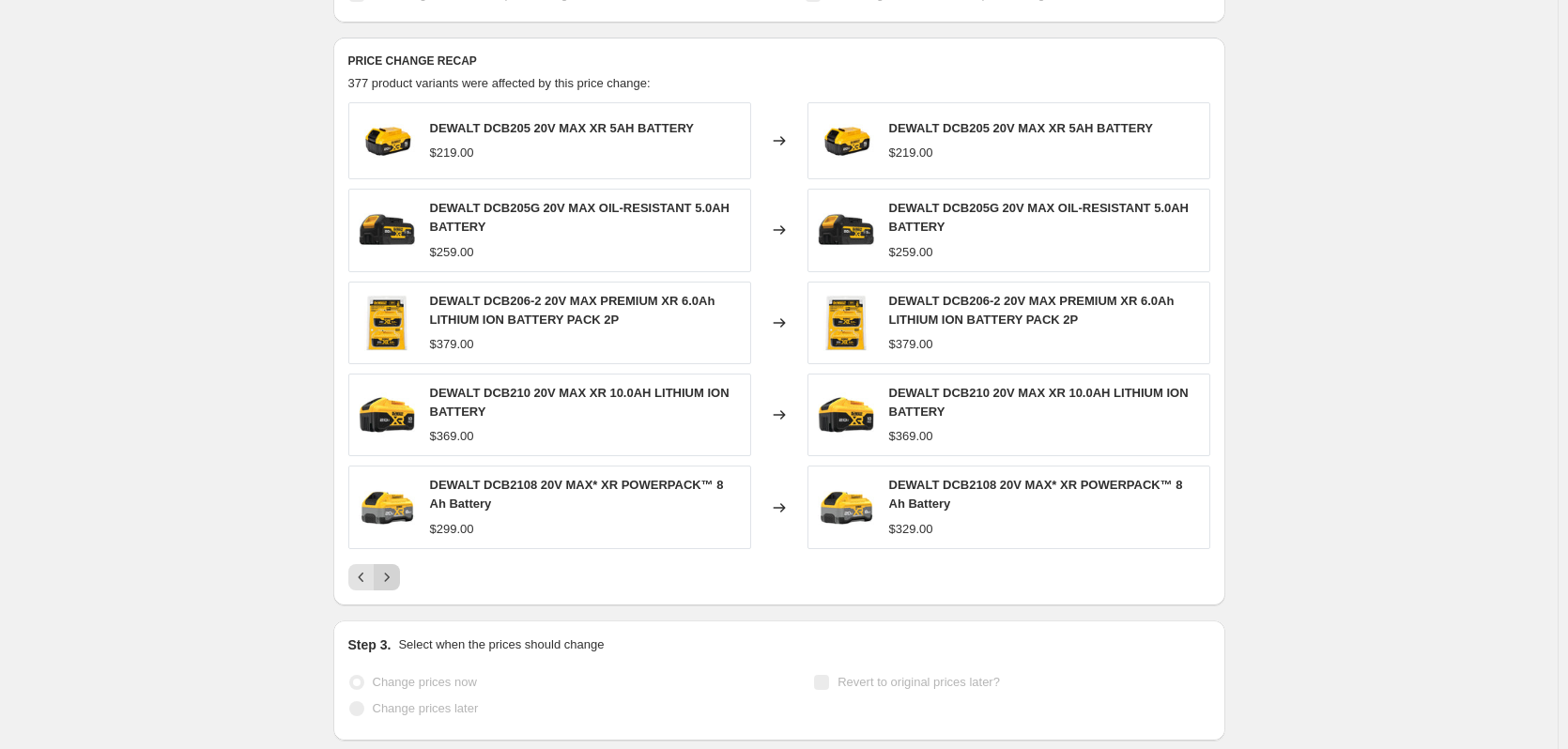
click at [387, 567] on button "Next" at bounding box center [387, 577] width 26 height 26
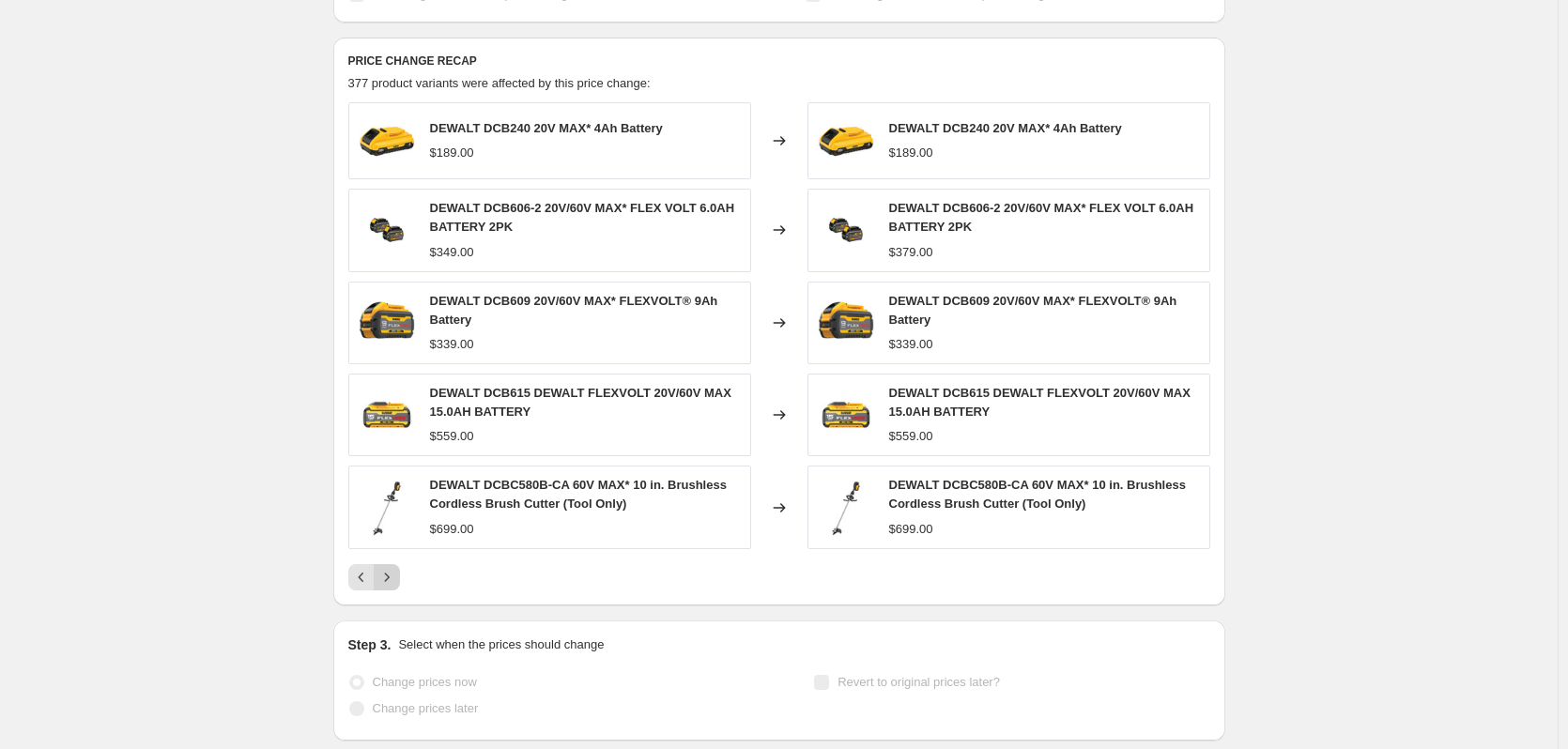
click at [396, 570] on icon "Next" at bounding box center [387, 577] width 19 height 19
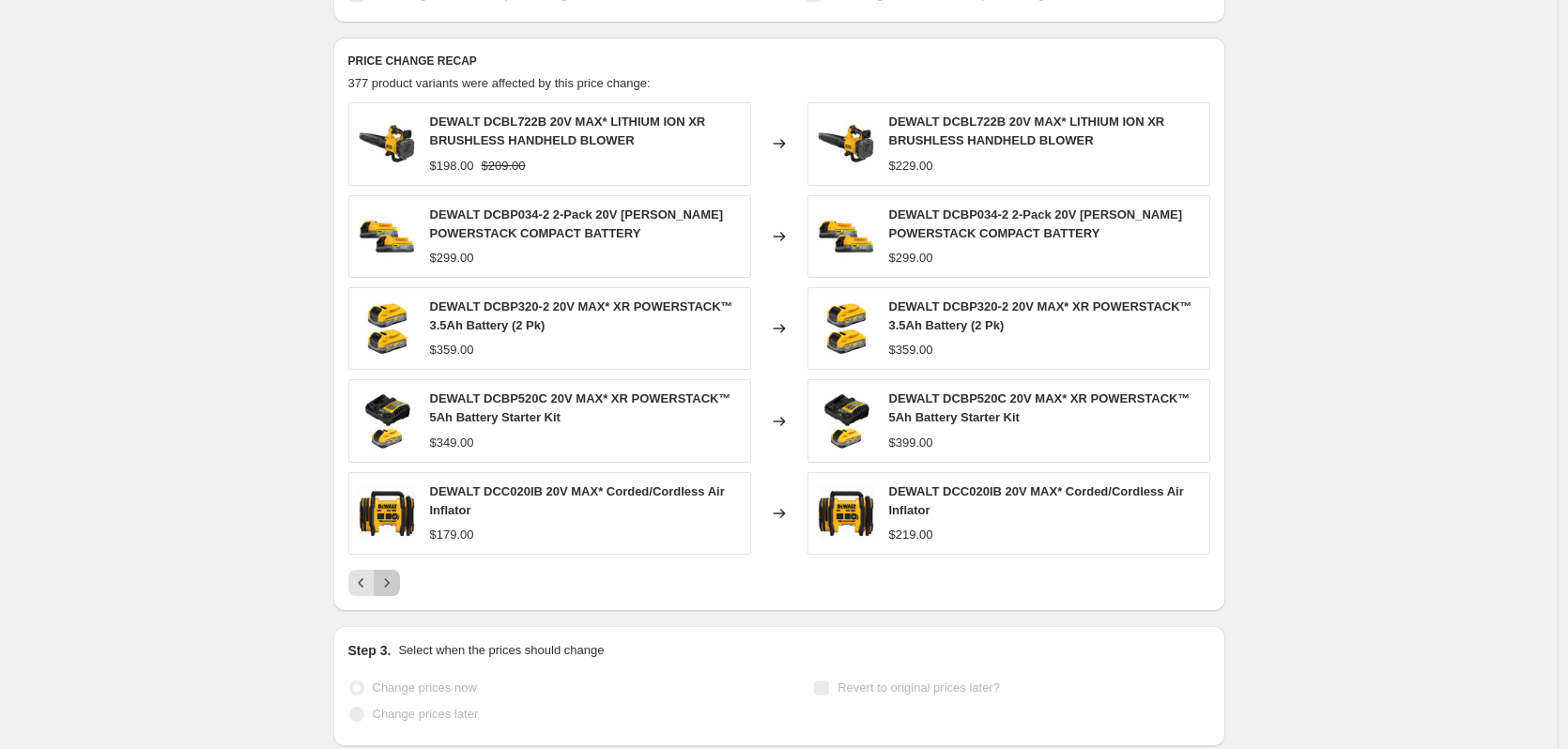
click at [399, 570] on button "Next" at bounding box center [387, 583] width 26 height 26
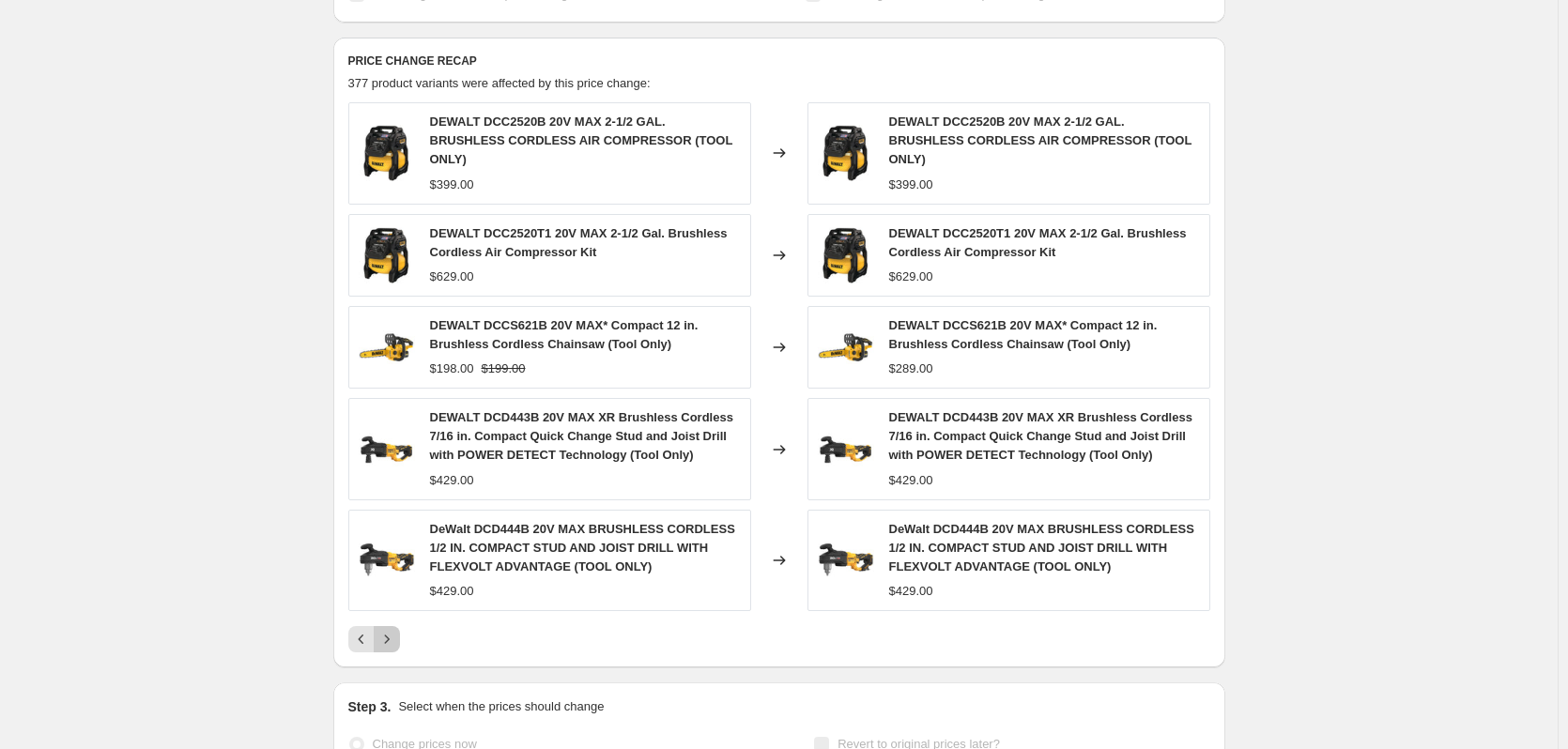
click at [386, 630] on icon "Next" at bounding box center [387, 639] width 19 height 19
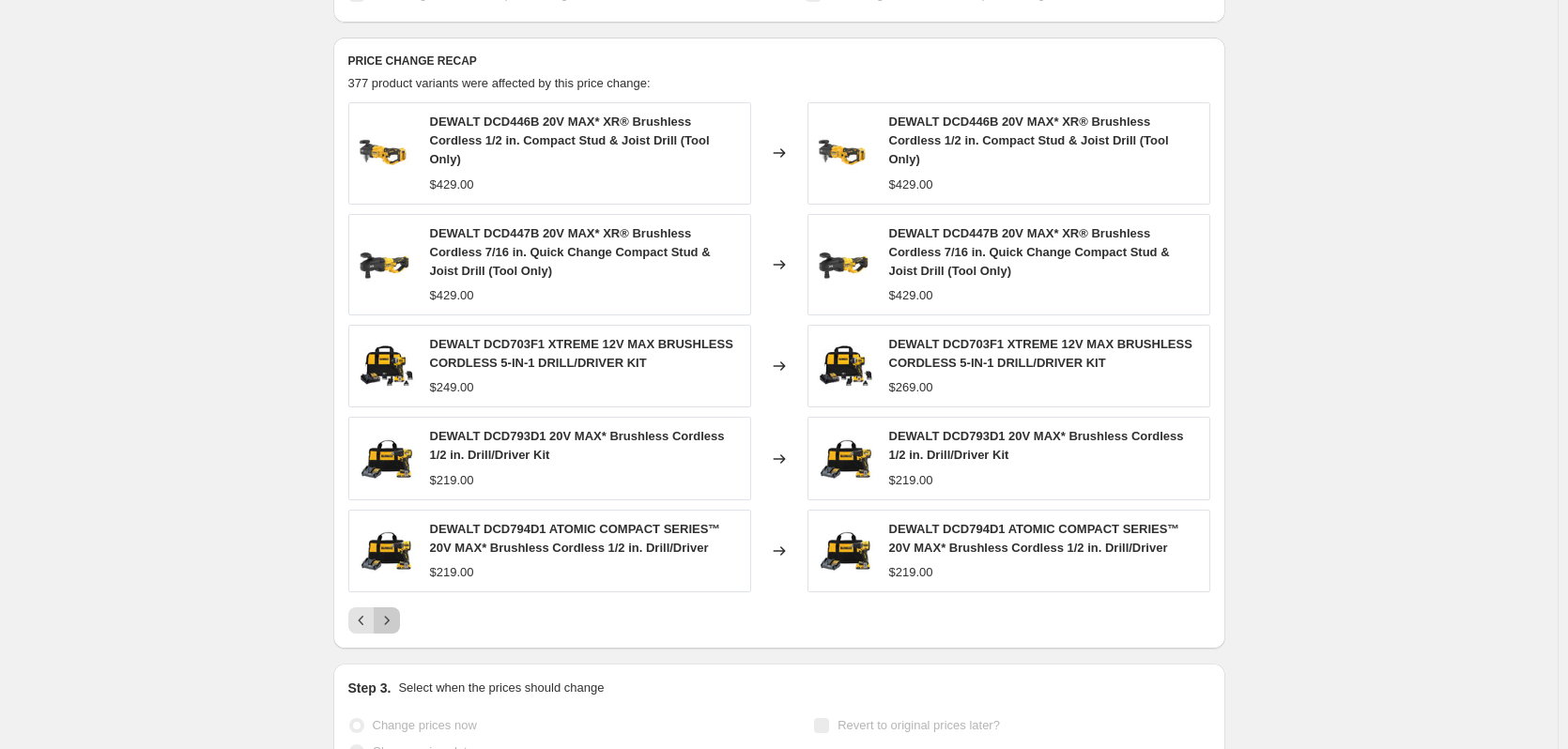
click at [395, 611] on icon "Next" at bounding box center [387, 621] width 19 height 19
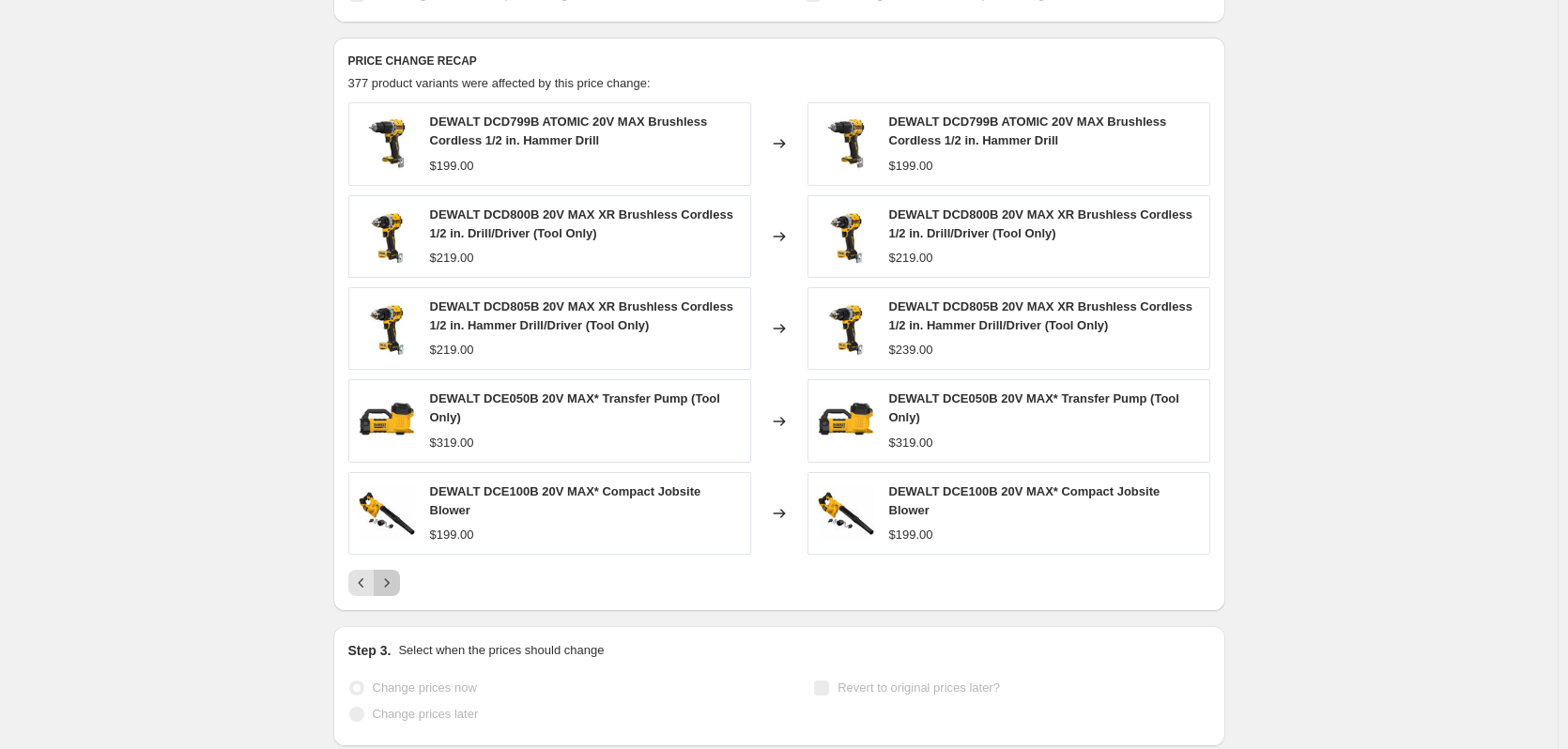
click at [400, 583] on button "Next" at bounding box center [387, 583] width 26 height 26
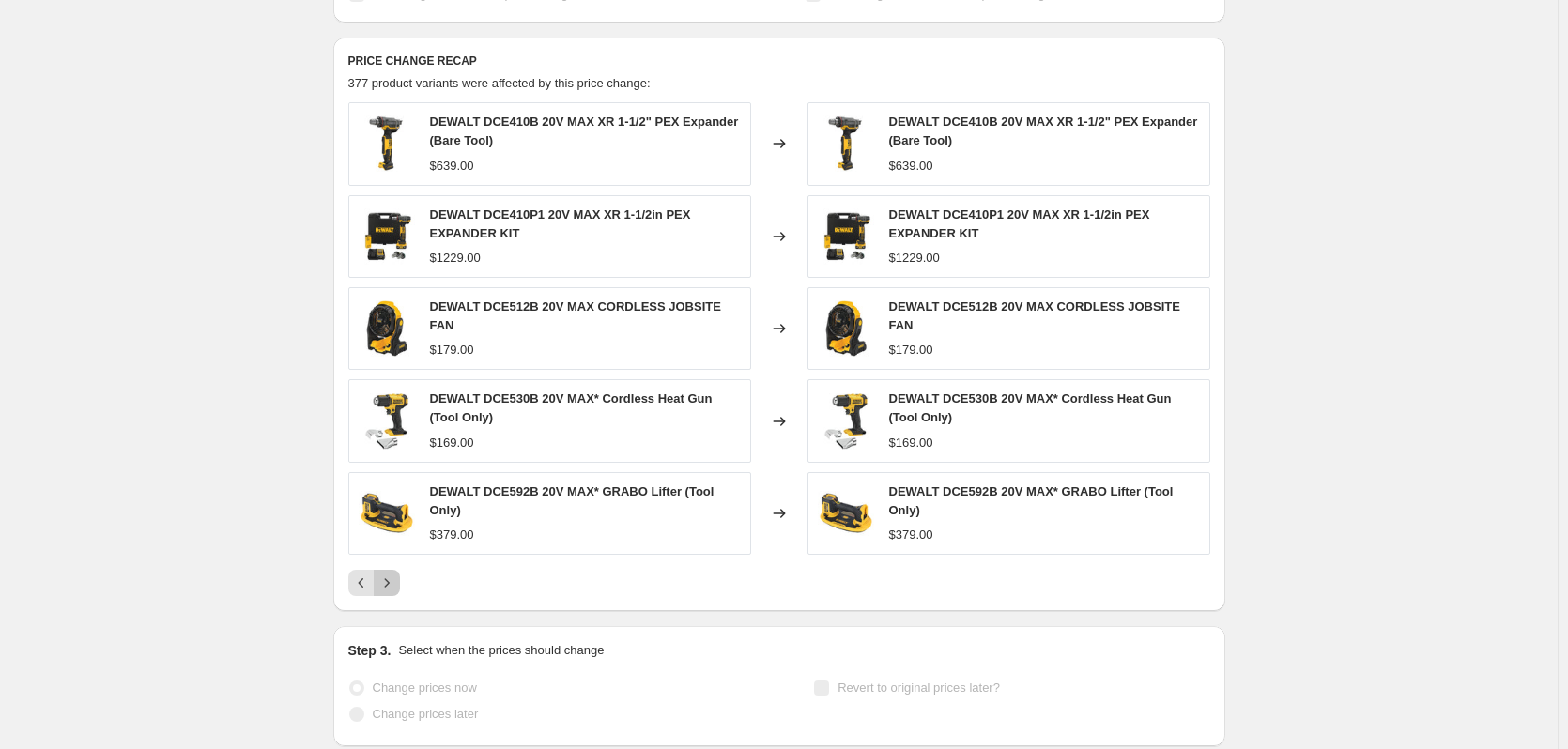
click at [400, 576] on button "Next" at bounding box center [387, 583] width 26 height 26
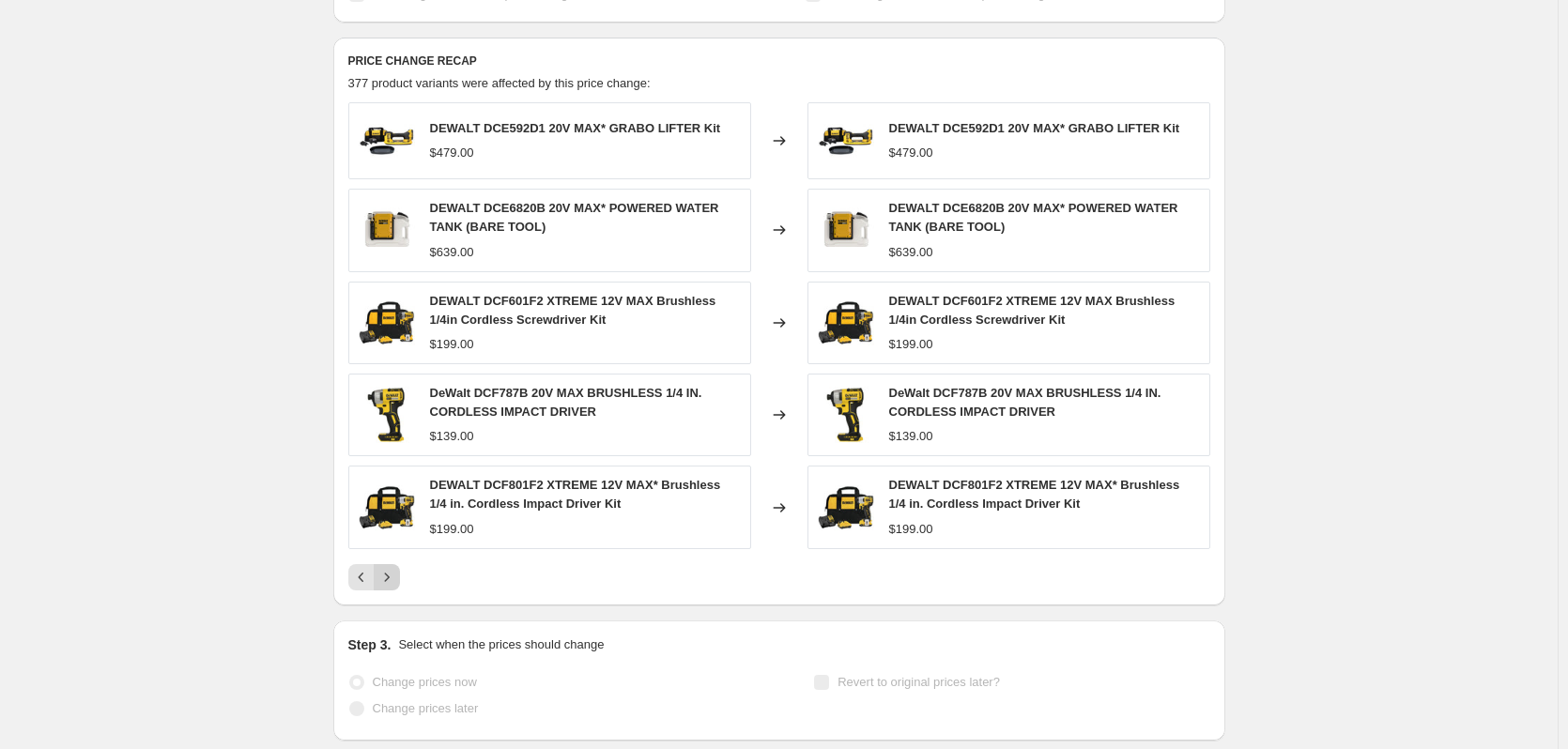
click at [400, 576] on button "Next" at bounding box center [387, 577] width 26 height 26
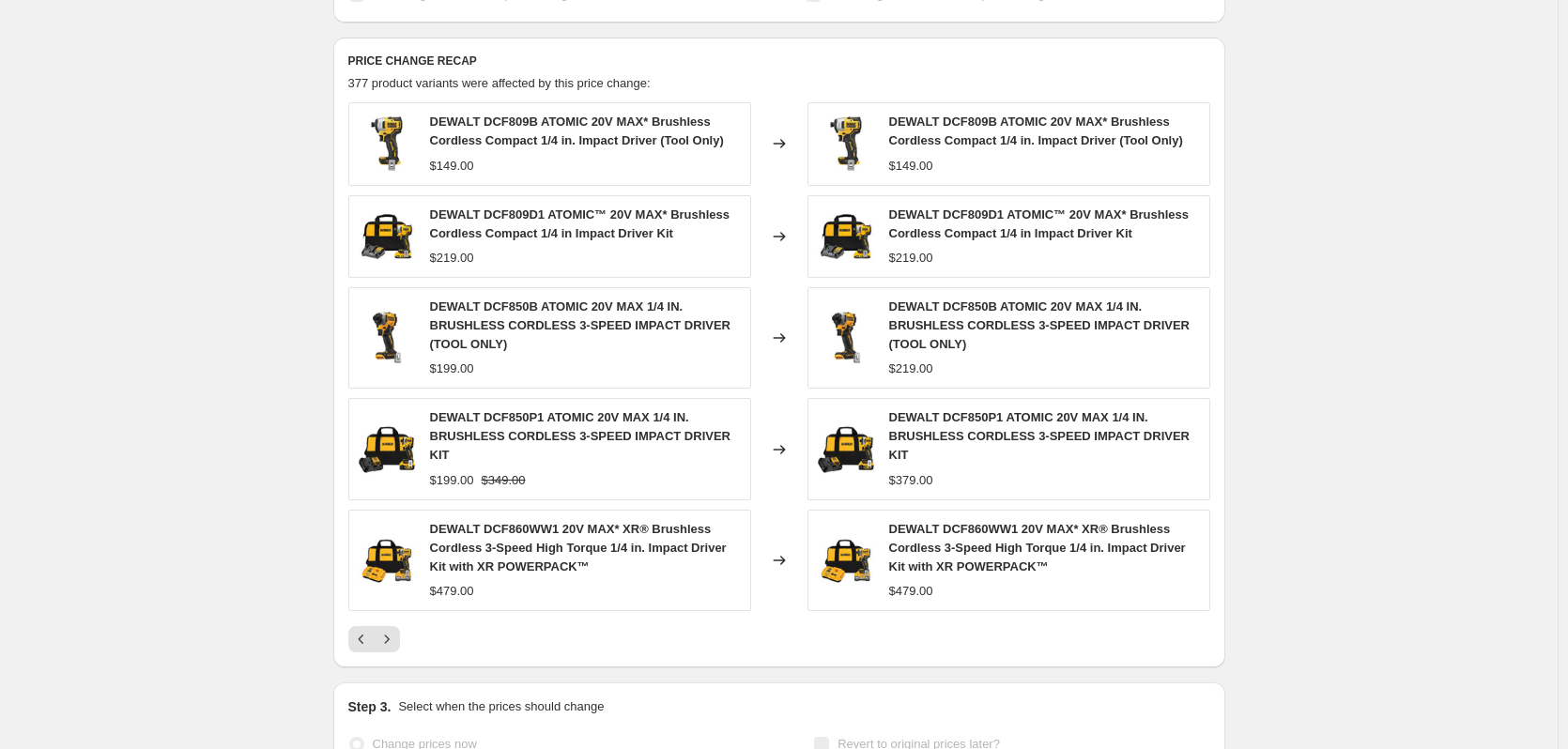
click at [401, 571] on div "DEWALT DCF860WW1 20V MAX* XR® Brushless Cordless 3-Speed High Torque 1/4 in. Im…" at bounding box center [550, 560] width 402 height 101
click at [393, 630] on icon "Next" at bounding box center [387, 639] width 19 height 19
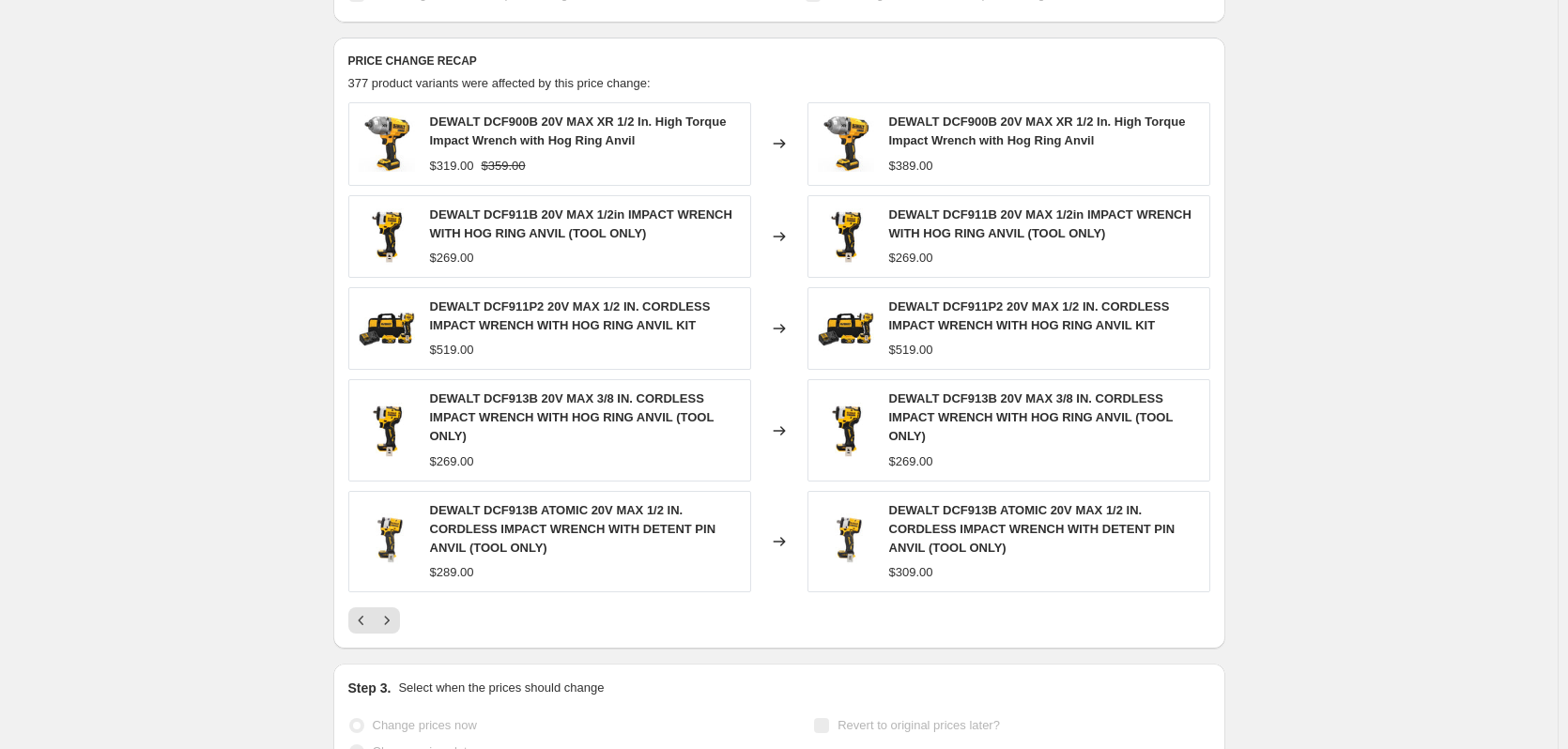
click at [390, 592] on div "DEWALT DCF913B ATOMIC 20V MAX 1/2 IN. CORDLESS IMPACT WRENCH WITH DETENT PIN AN…" at bounding box center [550, 541] width 402 height 101
click at [459, 511] on span "DEWALT DCF913B ATOMIC 20V MAX 1/2 IN. CORDLESS IMPACT WRENCH WITH DETENT PIN AN…" at bounding box center [572, 529] width 286 height 52
drag, startPoint x: 459, startPoint y: 511, endPoint x: 529, endPoint y: 510, distance: 70.0
click at [529, 510] on span "DEWALT DCF913B ATOMIC 20V MAX 1/2 IN. CORDLESS IMPACT WRENCH WITH DETENT PIN AN…" at bounding box center [572, 529] width 286 height 52
